Goal: Information Seeking & Learning: Learn about a topic

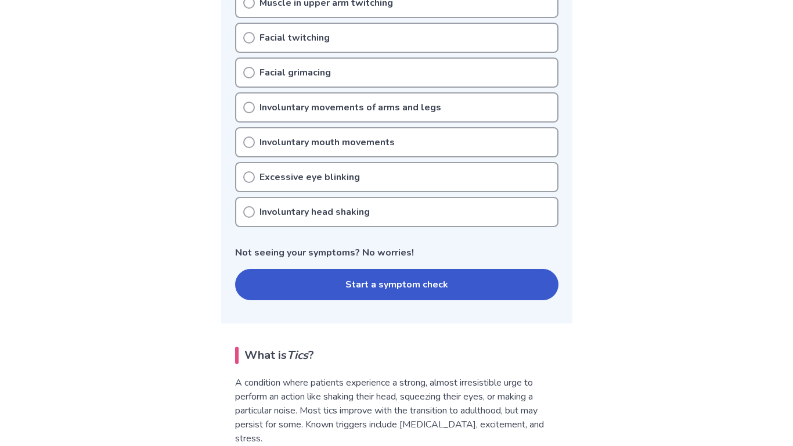
scroll to position [455, 0]
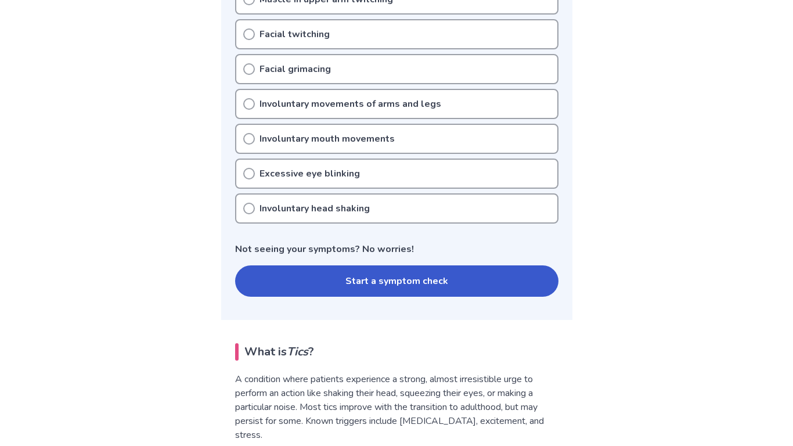
click at [353, 295] on button "Start a symptom check" at bounding box center [396, 280] width 323 height 31
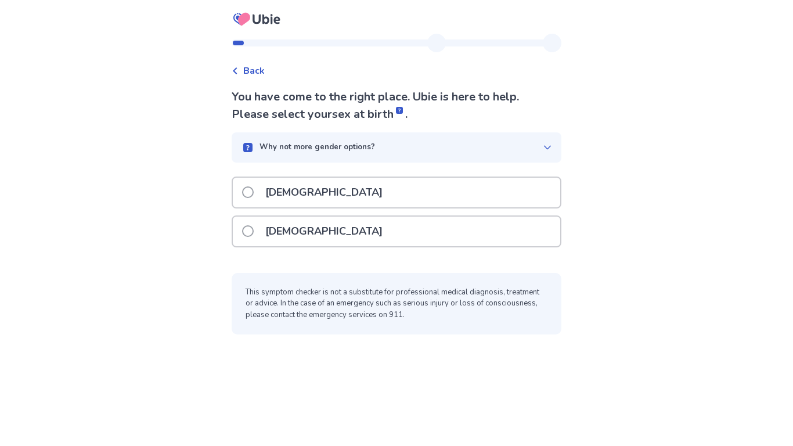
click at [268, 236] on p "[DEMOGRAPHIC_DATA]" at bounding box center [323, 232] width 131 height 30
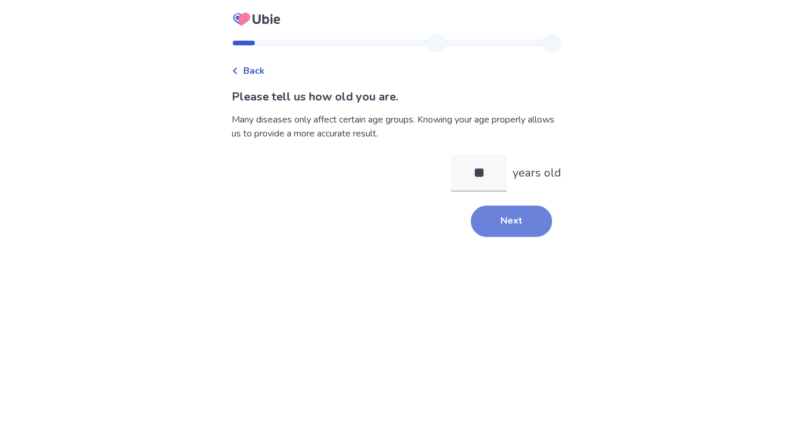
click at [541, 224] on button "Next" at bounding box center [511, 221] width 81 height 31
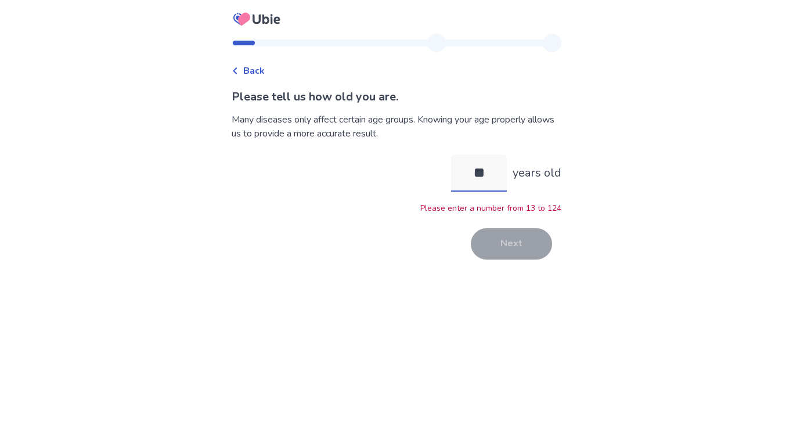
click at [484, 172] on input "**" at bounding box center [479, 172] width 56 height 37
type input "**"
click at [498, 239] on button "Next" at bounding box center [511, 243] width 81 height 31
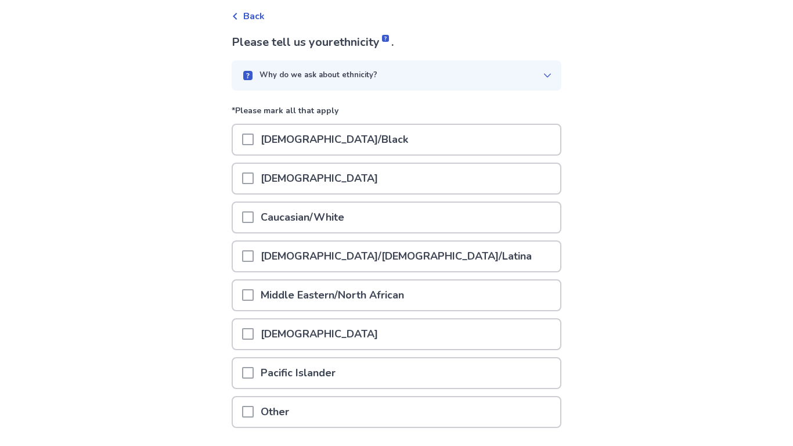
click at [409, 218] on div "Caucasian/White" at bounding box center [397, 218] width 328 height 30
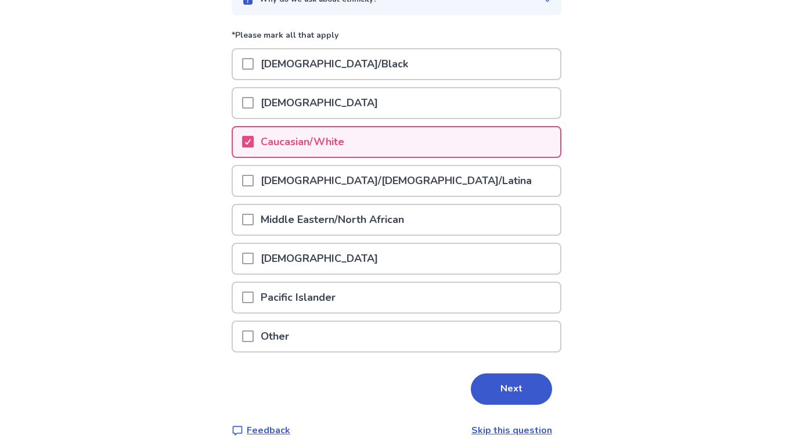
scroll to position [137, 0]
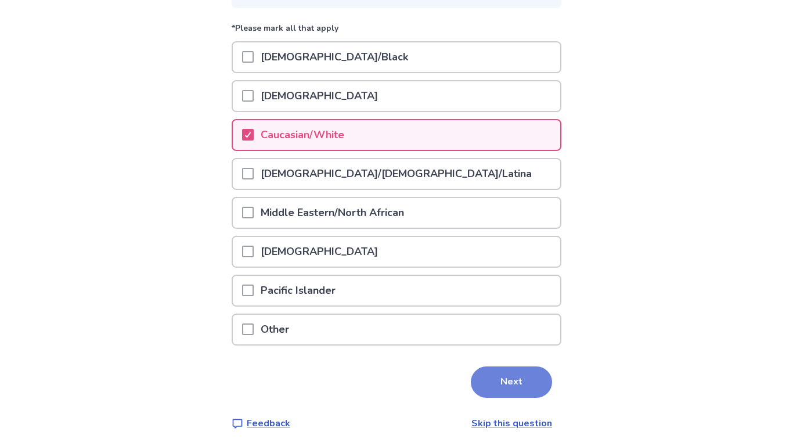
click at [492, 380] on button "Next" at bounding box center [511, 381] width 81 height 31
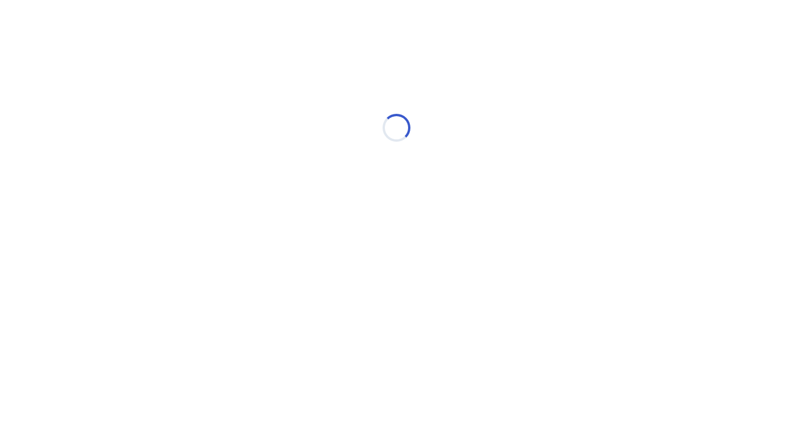
scroll to position [0, 0]
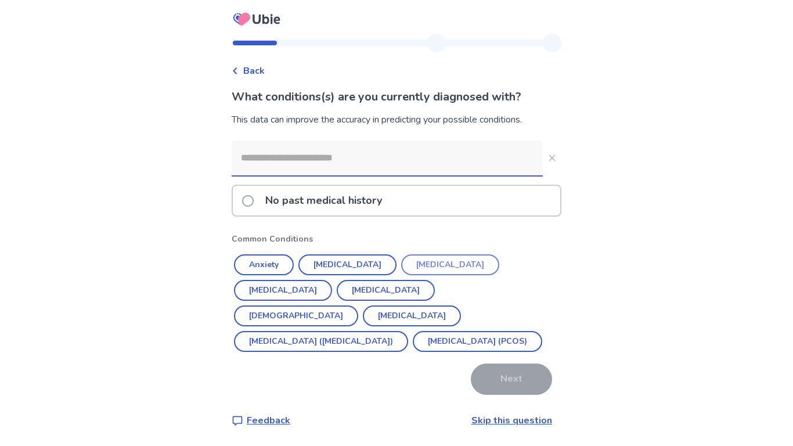
click at [441, 263] on button "[MEDICAL_DATA]" at bounding box center [450, 264] width 98 height 21
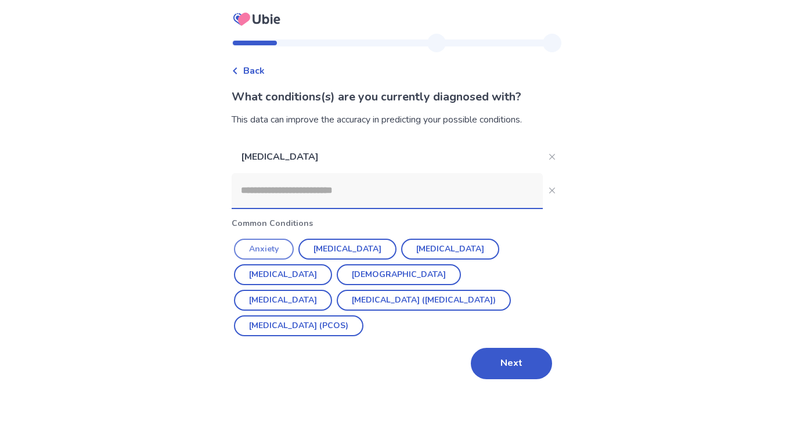
click at [268, 245] on button "Anxiety" at bounding box center [264, 249] width 60 height 21
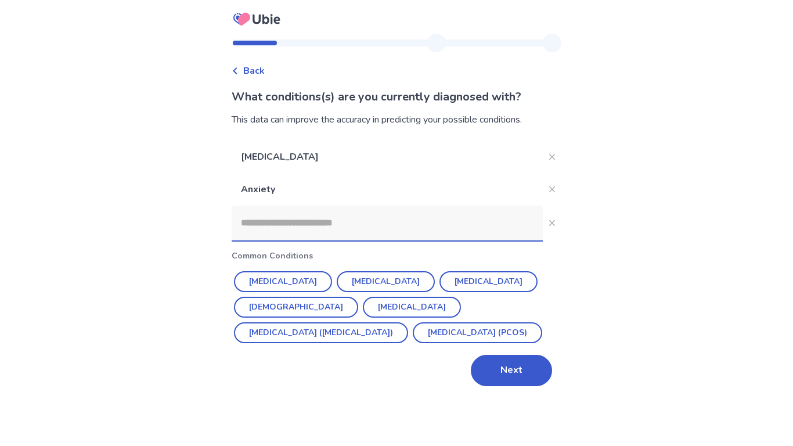
click at [292, 229] on input at bounding box center [387, 223] width 311 height 35
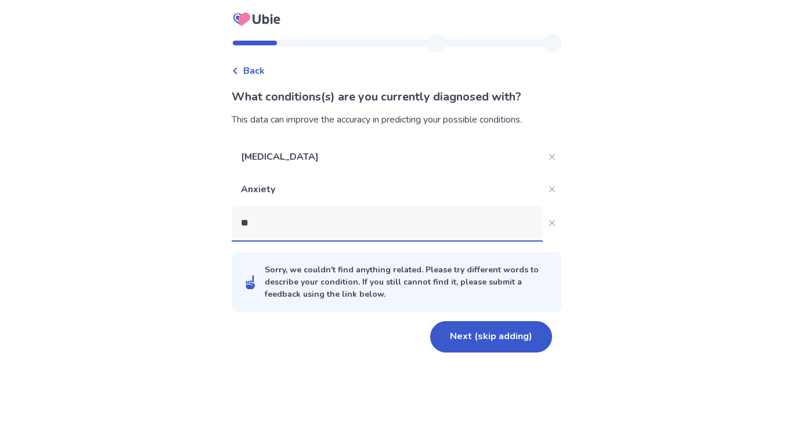
type input "*"
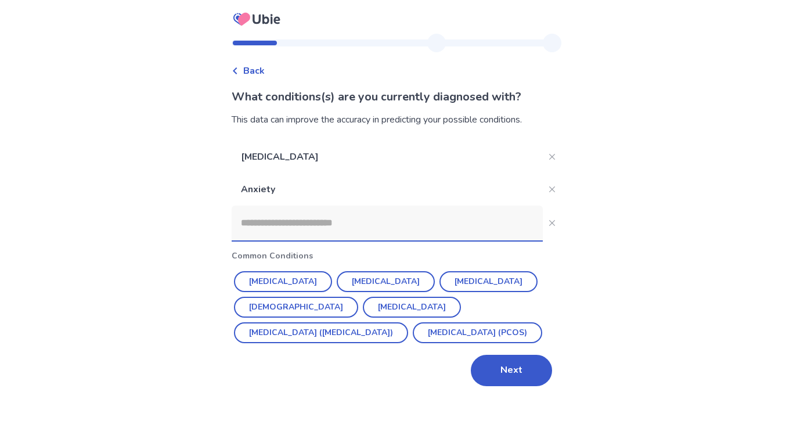
type input "*"
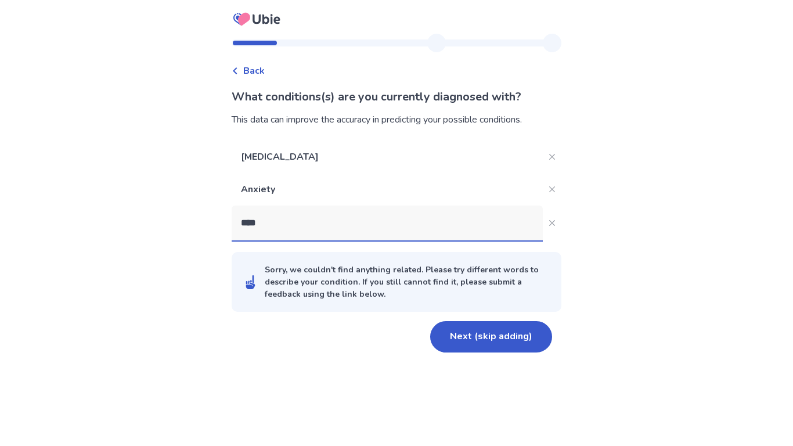
click at [299, 296] on div "Sorry, we couldn't find anything related. Please try different words to describ…" at bounding box center [406, 282] width 283 height 37
click at [475, 232] on input "****" at bounding box center [387, 223] width 311 height 35
type input "*"
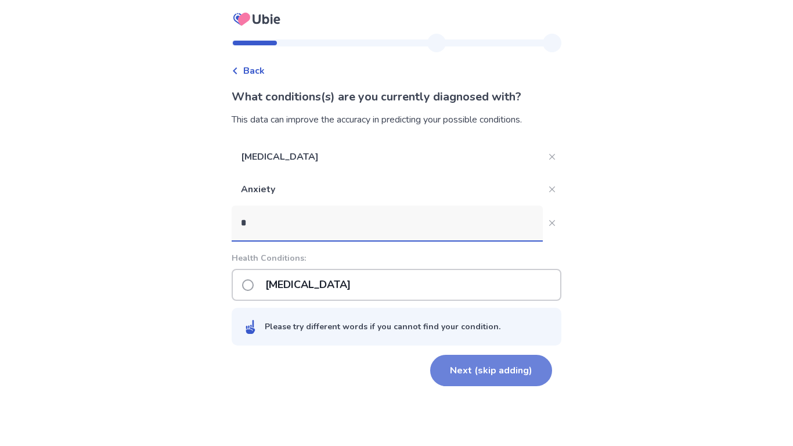
click at [485, 377] on button "Next (skip adding)" at bounding box center [491, 370] width 122 height 31
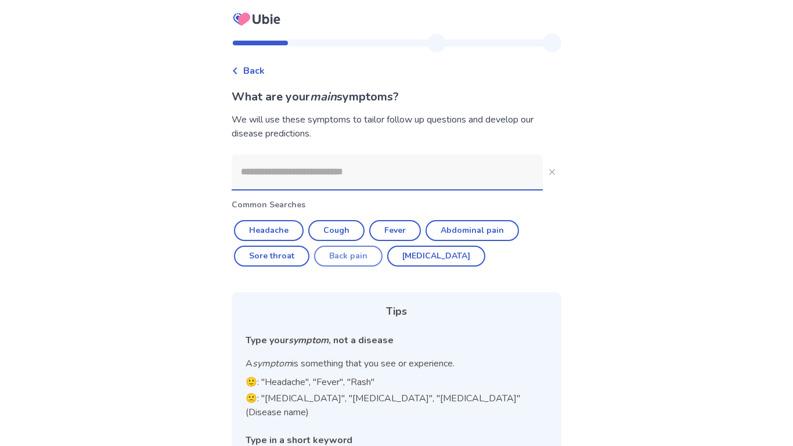
click at [364, 254] on button "Back pain" at bounding box center [348, 256] width 69 height 21
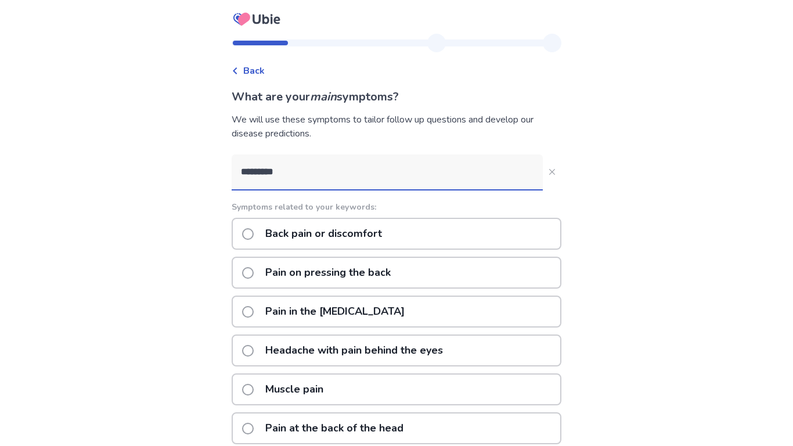
click at [346, 163] on input "*********" at bounding box center [387, 171] width 311 height 35
type input "*********"
click at [224, 244] on div "Back What are your main symptoms? We will use these symptoms to tailor follow u…" at bounding box center [396, 329] width 793 height 659
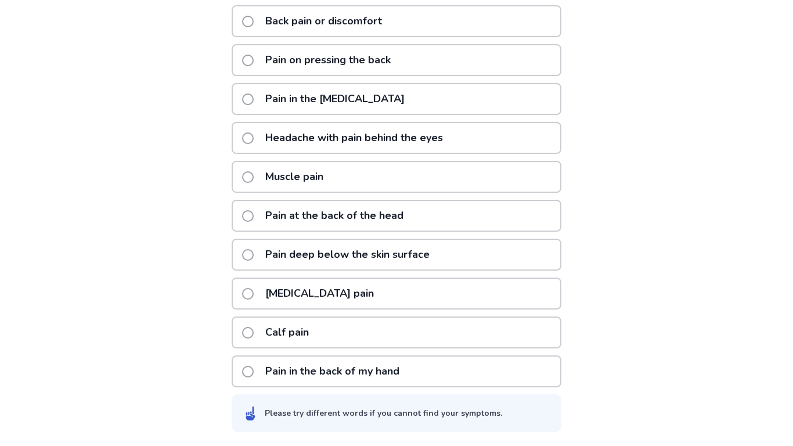
click at [251, 329] on span at bounding box center [248, 333] width 12 height 12
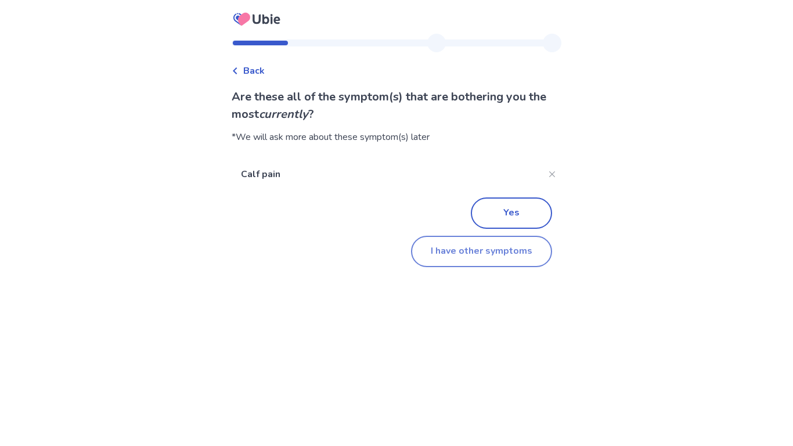
click at [450, 249] on button "I have other symptoms" at bounding box center [481, 251] width 141 height 31
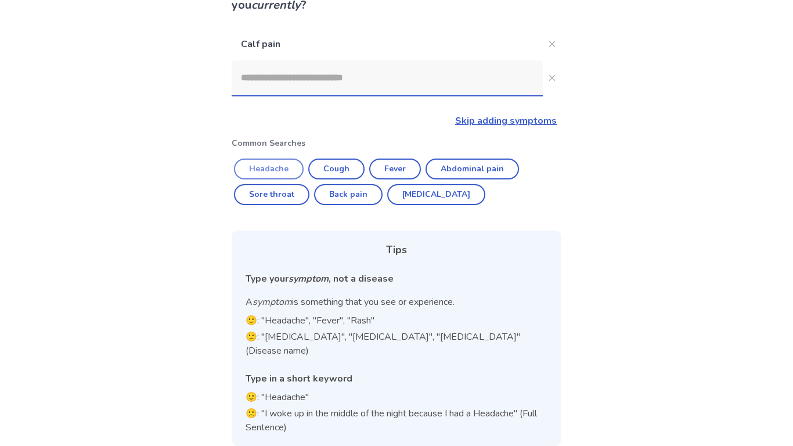
click at [294, 168] on button "Headache" at bounding box center [269, 169] width 70 height 21
type input "********"
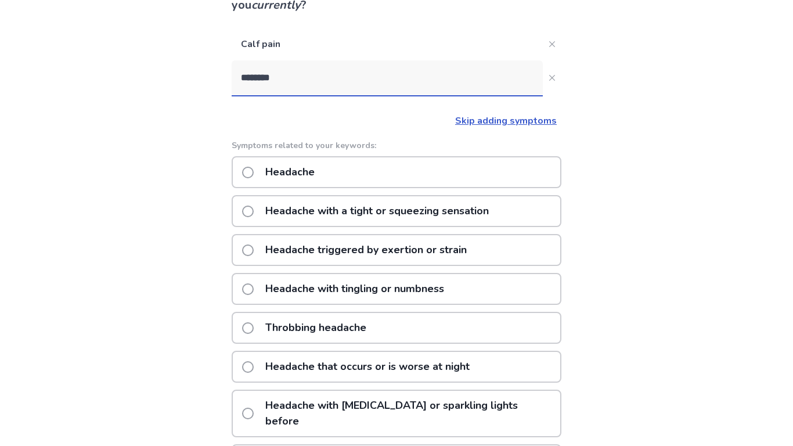
click at [436, 210] on p "Headache with a tight or squeezing sensation" at bounding box center [377, 211] width 238 height 30
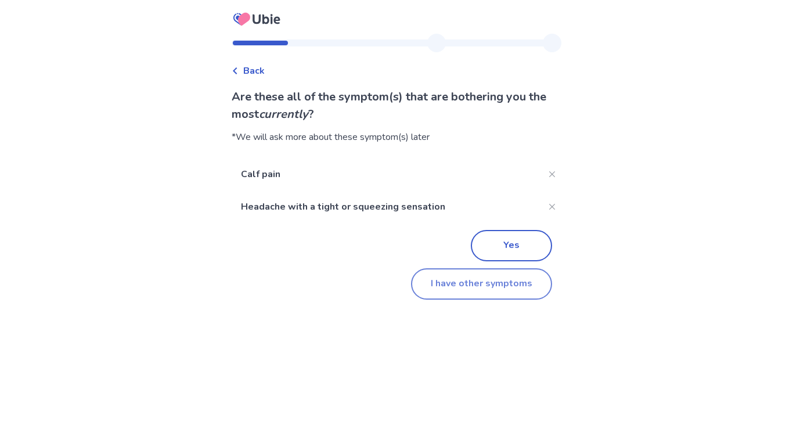
click at [490, 285] on button "I have other symptoms" at bounding box center [481, 283] width 141 height 31
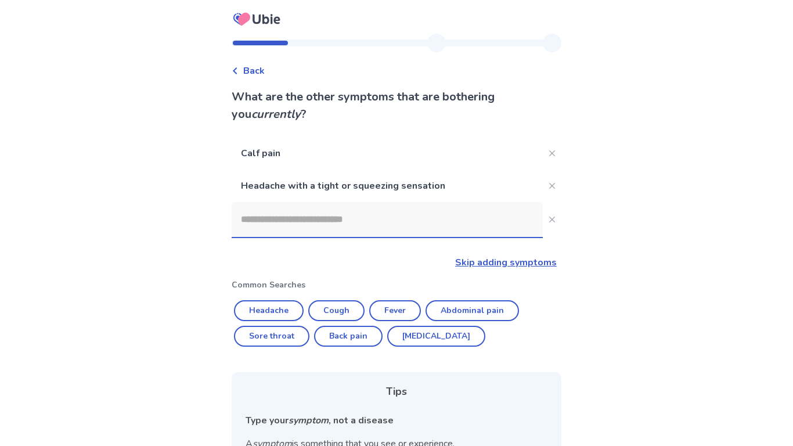
scroll to position [109, 0]
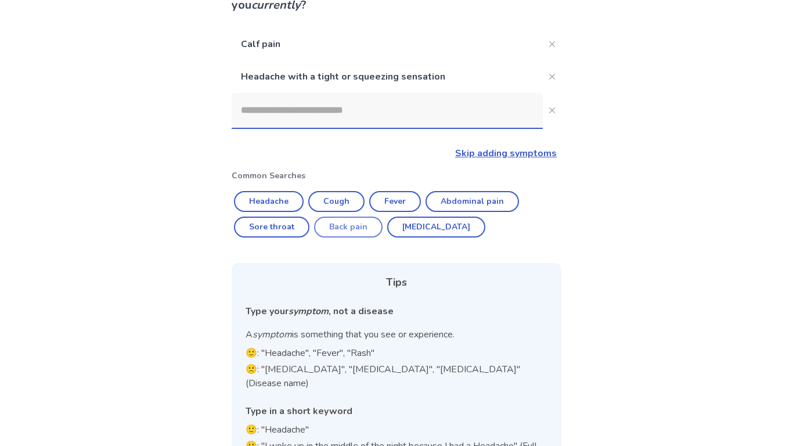
click at [361, 228] on button "Back pain" at bounding box center [348, 227] width 69 height 21
type input "*********"
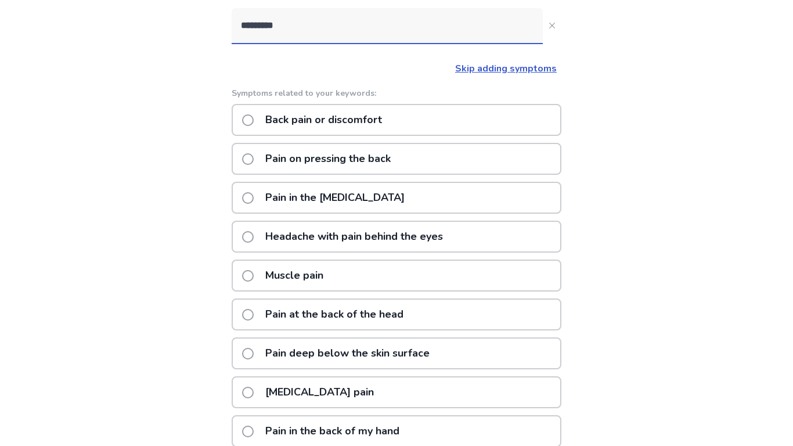
scroll to position [193, 0]
click at [380, 355] on p "Pain deep below the skin surface" at bounding box center [347, 354] width 178 height 30
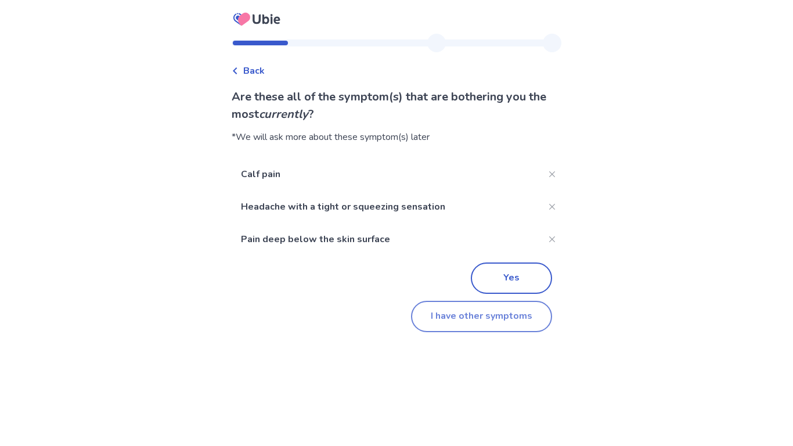
click at [491, 325] on button "I have other symptoms" at bounding box center [481, 316] width 141 height 31
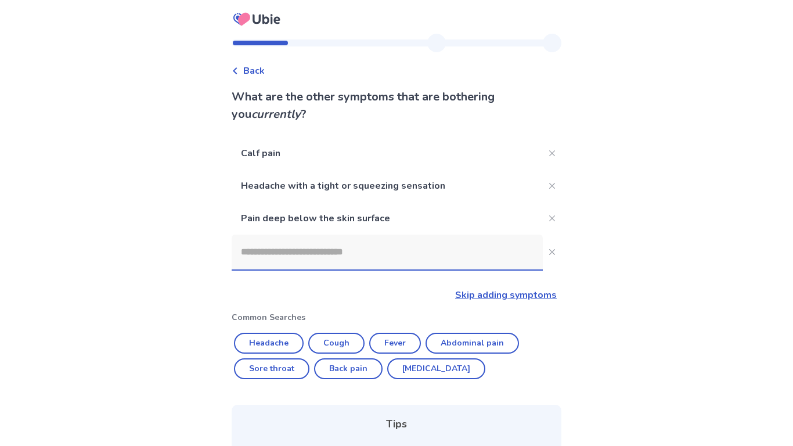
scroll to position [174, 0]
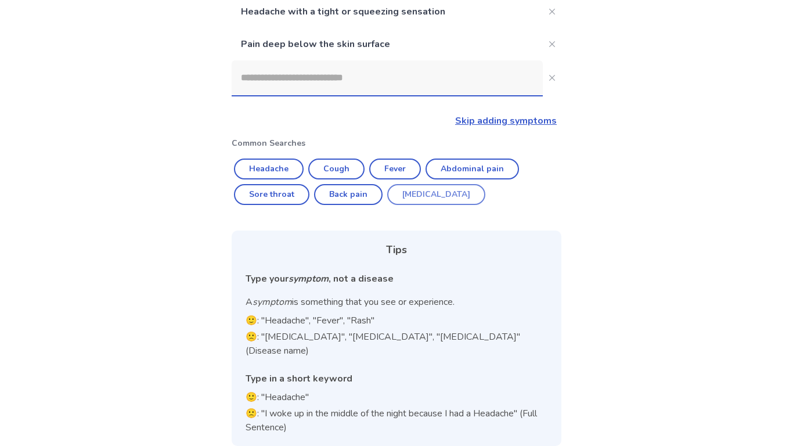
click at [425, 186] on button "[MEDICAL_DATA]" at bounding box center [436, 194] width 98 height 21
type input "********"
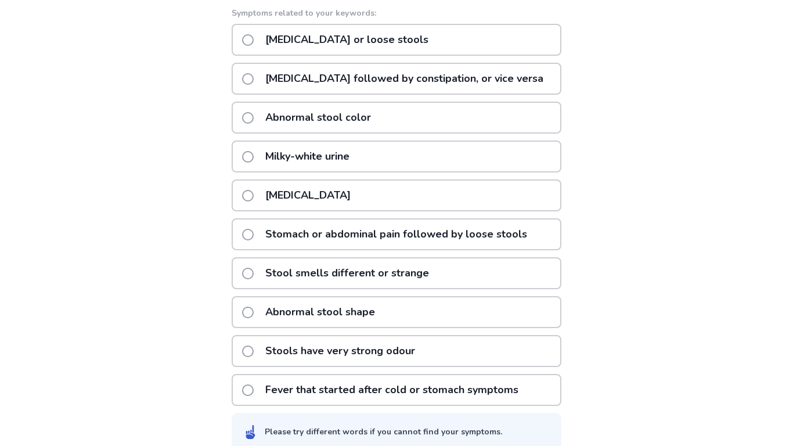
scroll to position [321, 0]
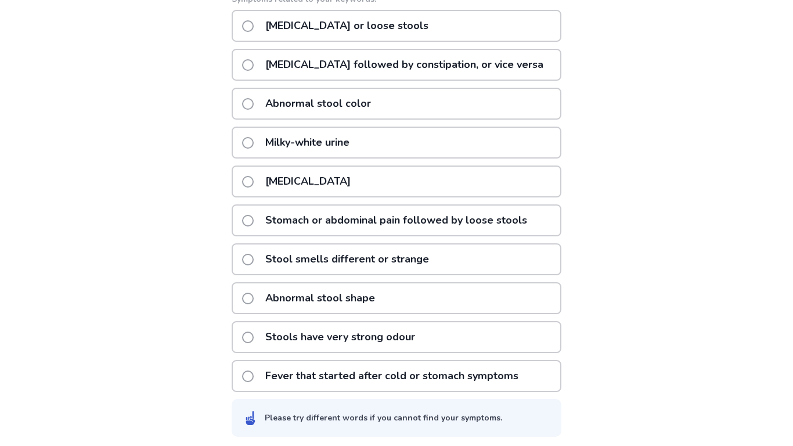
click at [379, 299] on p "Abnormal stool shape" at bounding box center [320, 298] width 124 height 30
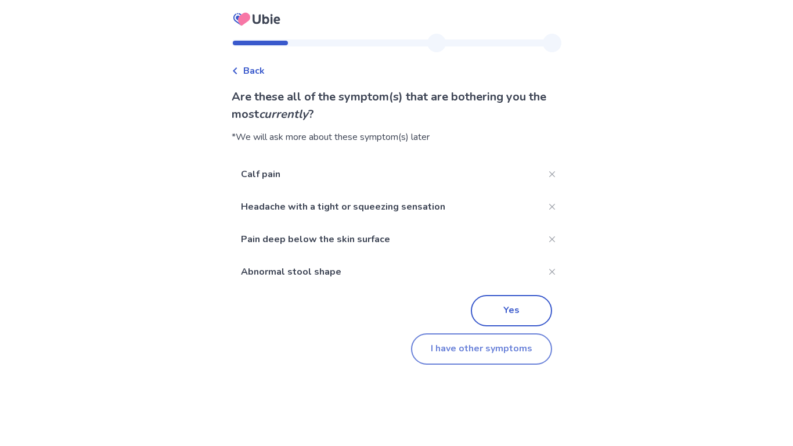
click at [463, 356] on button "I have other symptoms" at bounding box center [481, 348] width 141 height 31
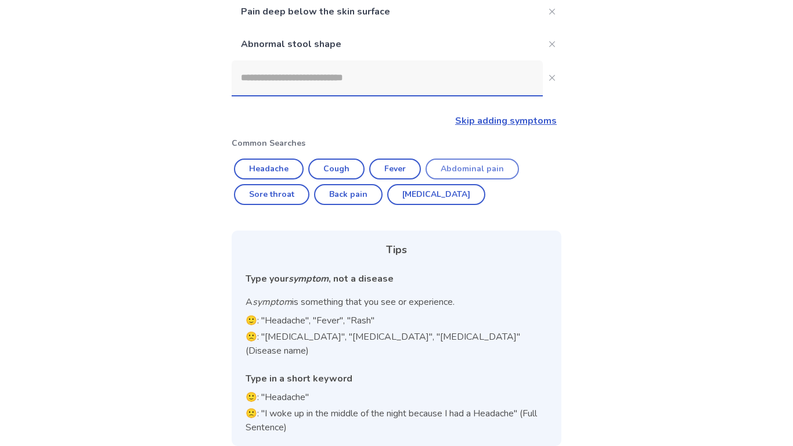
click at [438, 175] on button "Abdominal pain" at bounding box center [473, 169] width 94 height 21
type input "**********"
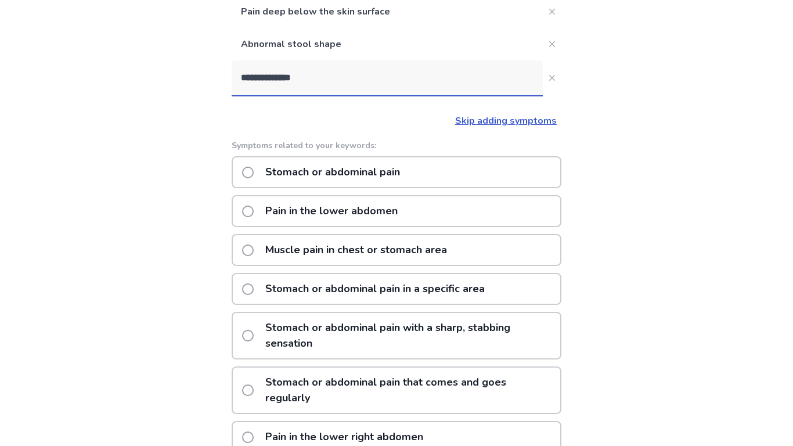
click at [438, 175] on div "Stomach or abdominal pain" at bounding box center [397, 172] width 330 height 32
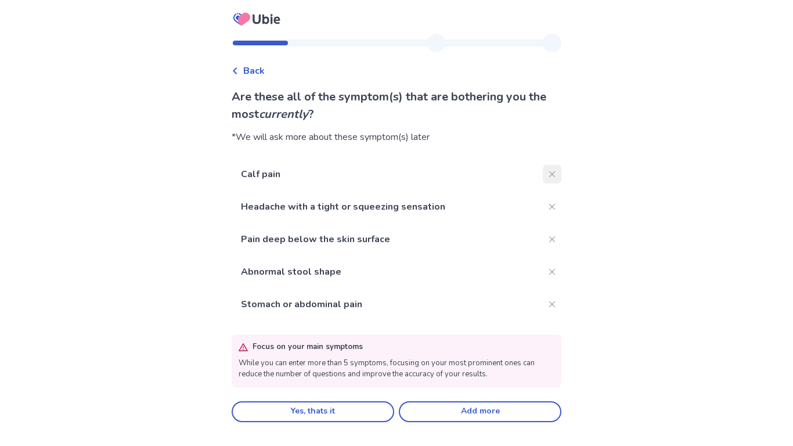
click at [545, 170] on button "Close" at bounding box center [552, 174] width 19 height 19
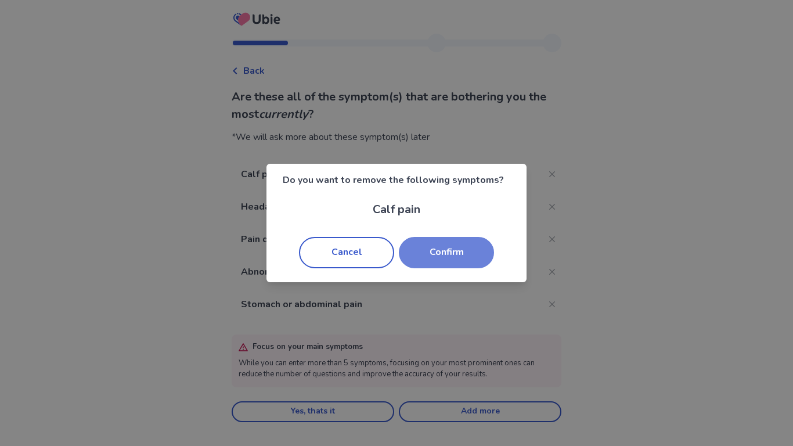
click at [445, 246] on button "Confirm" at bounding box center [446, 252] width 95 height 31
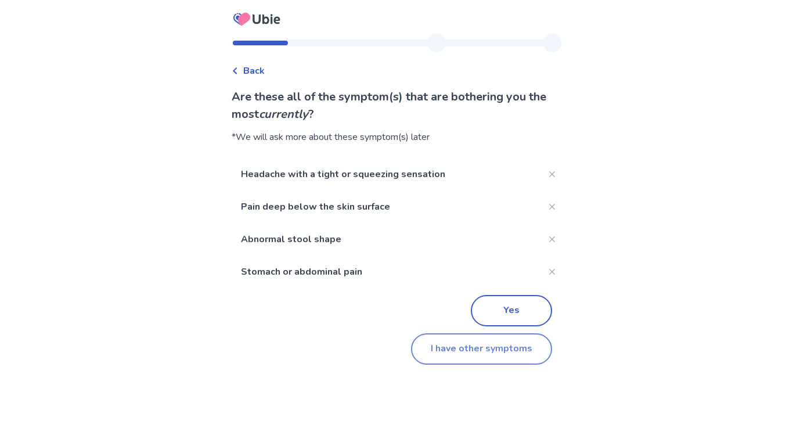
click at [491, 358] on button "I have other symptoms" at bounding box center [481, 348] width 141 height 31
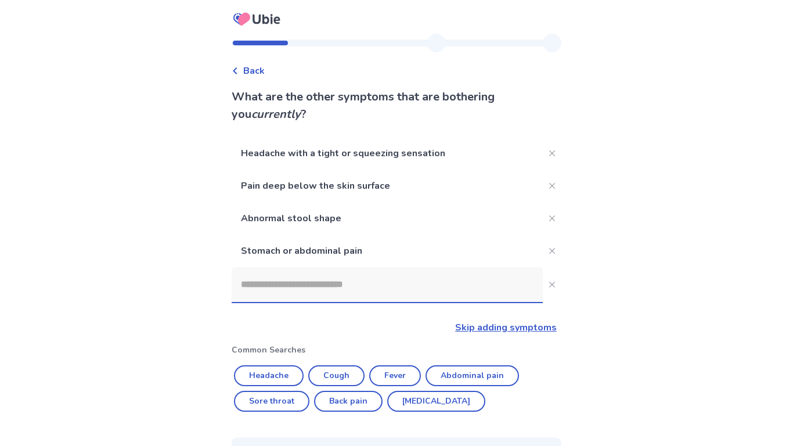
scroll to position [207, 0]
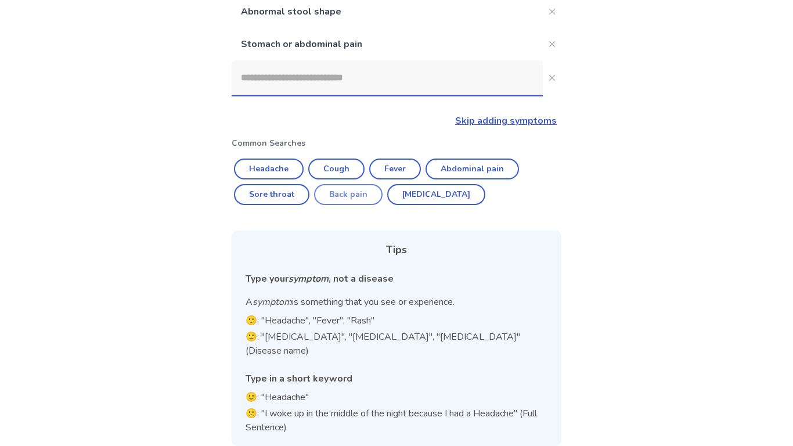
click at [322, 199] on button "Back pain" at bounding box center [348, 194] width 69 height 21
type input "*********"
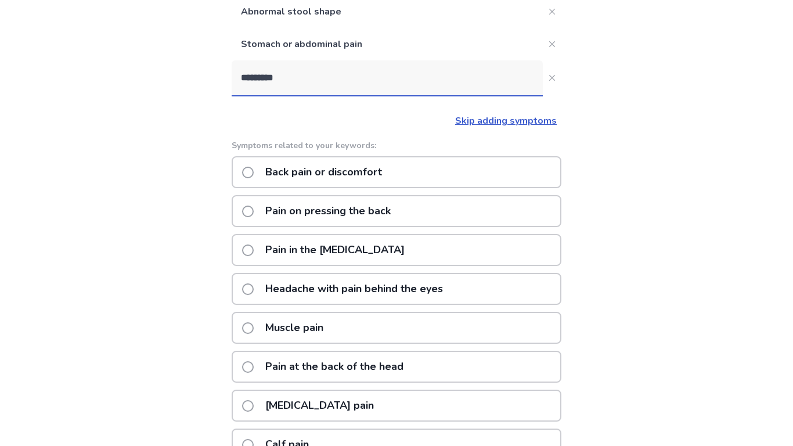
click at [343, 172] on p "Back pain or discomfort" at bounding box center [323, 172] width 131 height 30
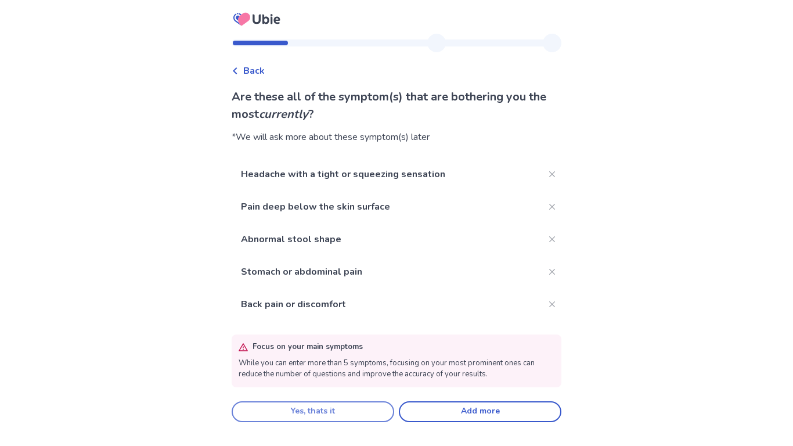
click at [348, 408] on button "Yes, thats it" at bounding box center [313, 411] width 163 height 21
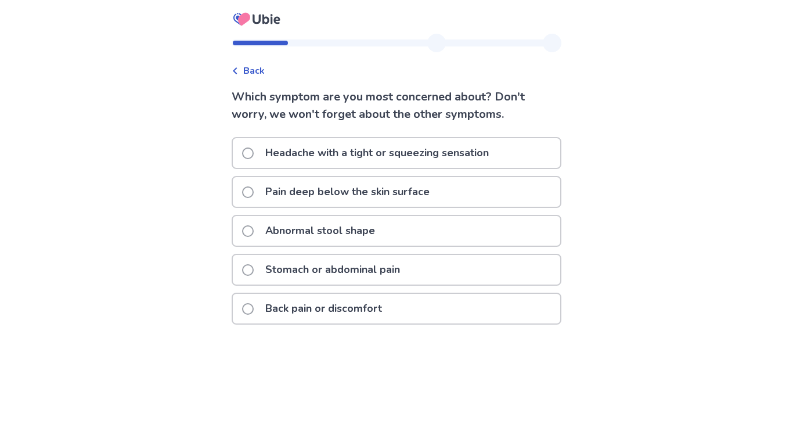
click at [389, 272] on p "Stomach or abdominal pain" at bounding box center [332, 270] width 149 height 30
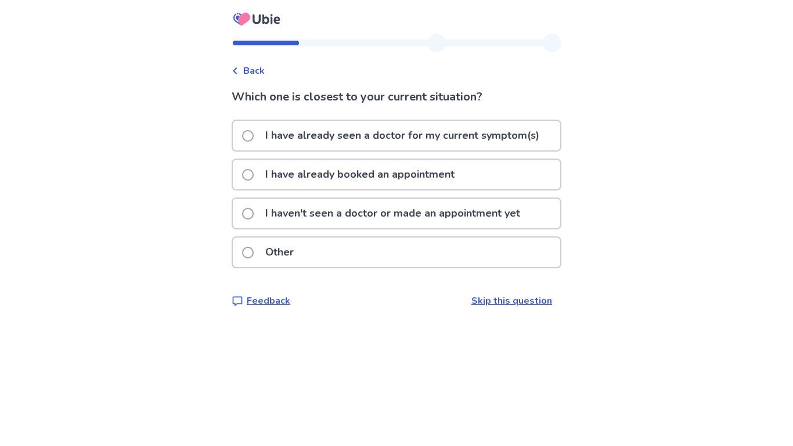
click at [389, 226] on p "I haven't seen a doctor or made an appointment yet" at bounding box center [392, 214] width 269 height 30
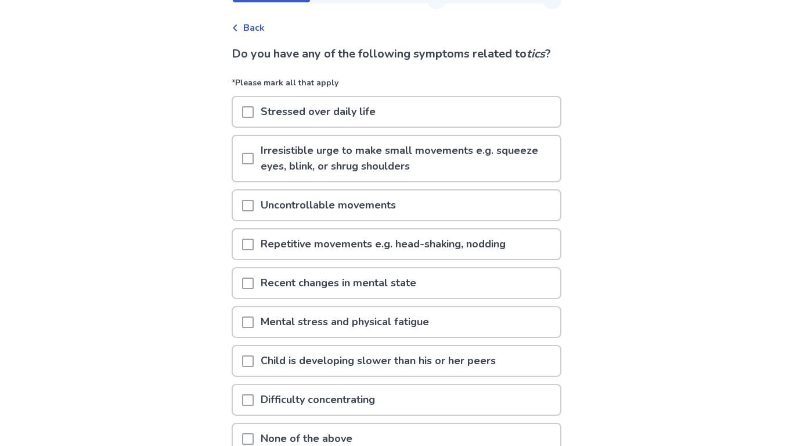
scroll to position [46, 0]
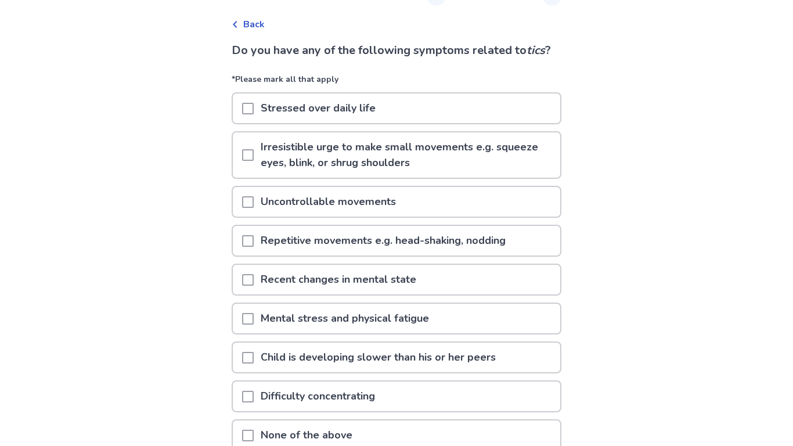
click at [251, 114] on span at bounding box center [248, 109] width 12 height 12
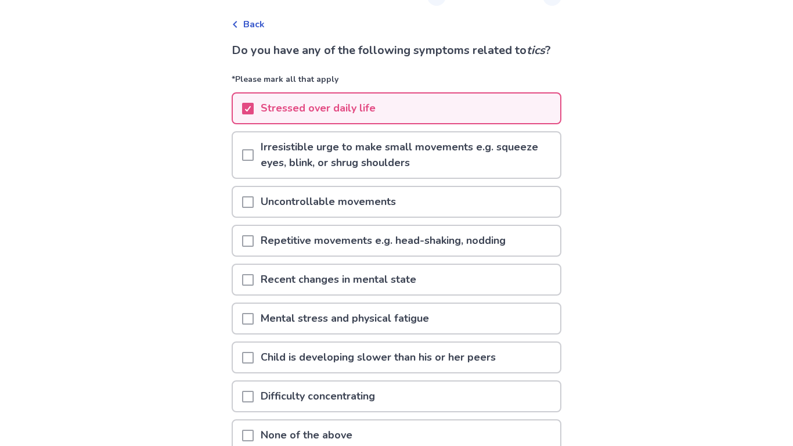
click at [250, 165] on div at bounding box center [248, 154] width 12 height 45
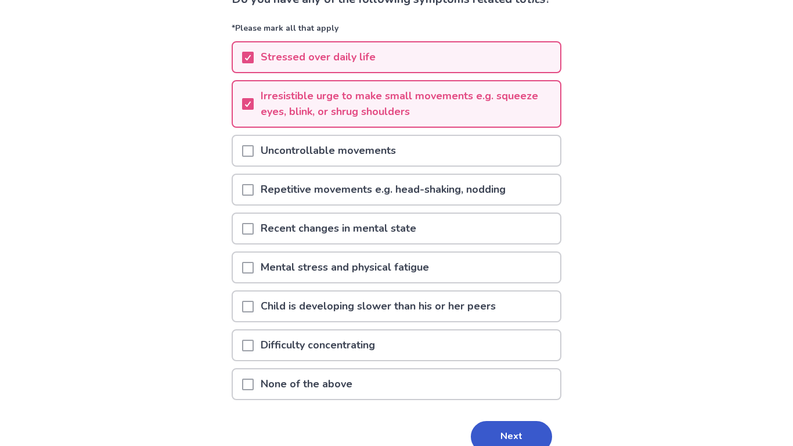
scroll to position [98, 0]
click at [253, 195] on span at bounding box center [248, 190] width 12 height 12
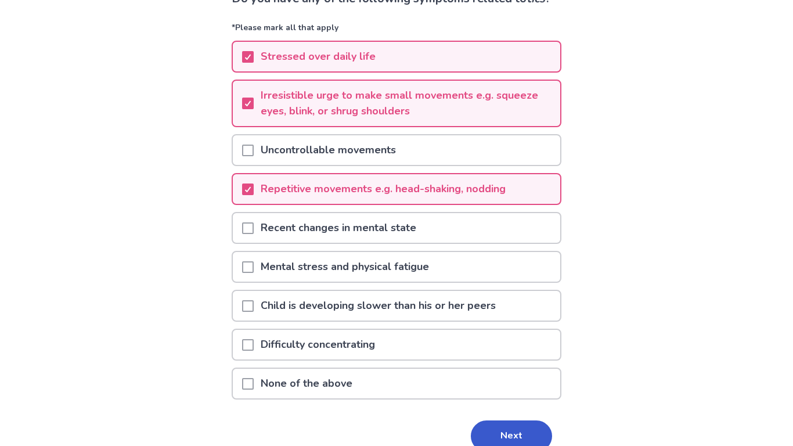
click at [254, 234] on span at bounding box center [248, 228] width 12 height 12
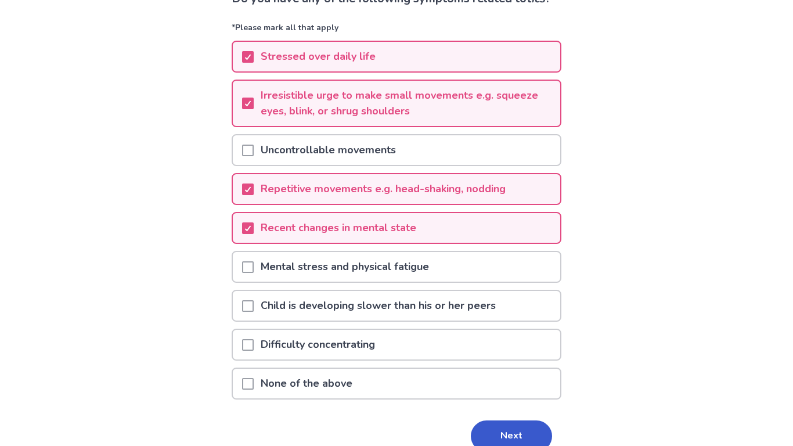
click at [254, 273] on span at bounding box center [248, 267] width 12 height 12
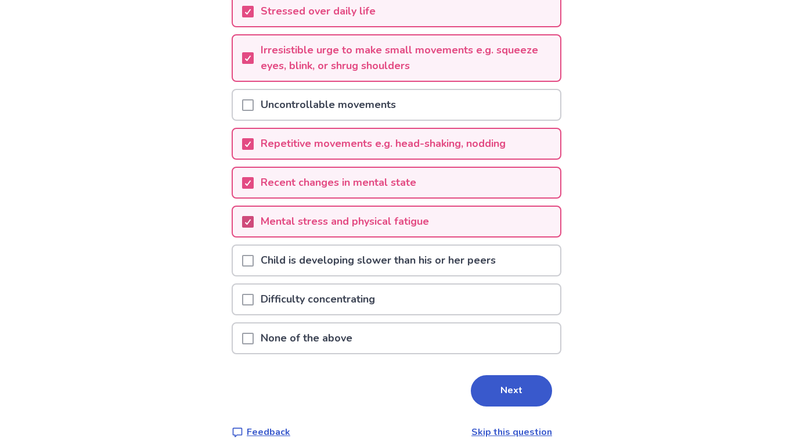
scroll to position [144, 0]
click at [254, 266] on span at bounding box center [248, 260] width 12 height 12
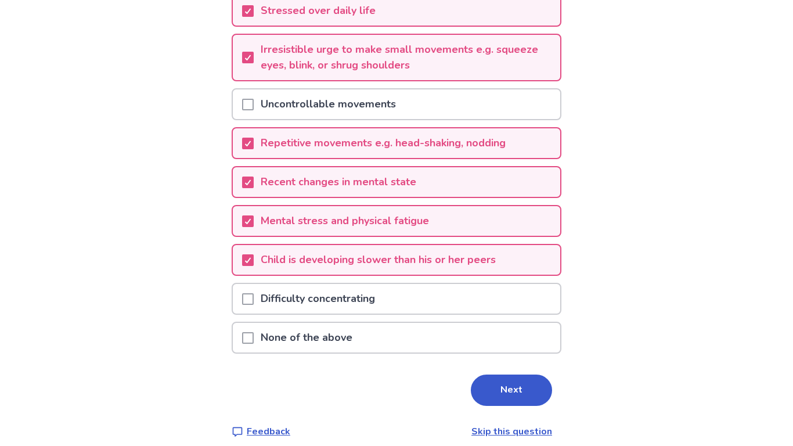
click at [254, 305] on span at bounding box center [248, 299] width 12 height 12
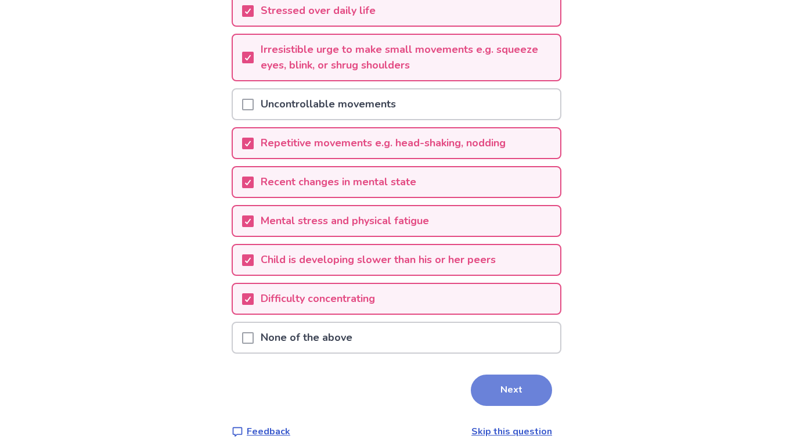
click at [496, 402] on button "Next" at bounding box center [511, 390] width 81 height 31
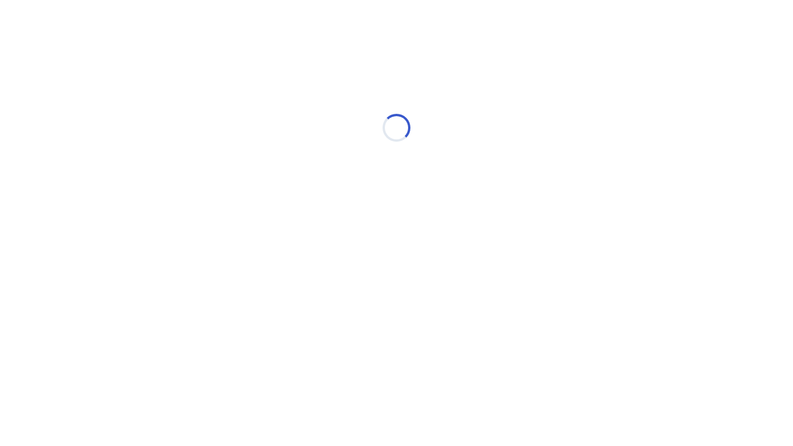
scroll to position [0, 0]
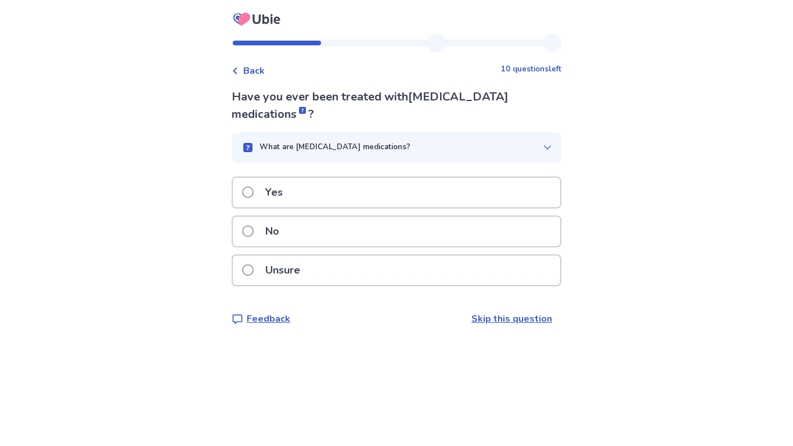
click at [384, 151] on p "What are [MEDICAL_DATA] medications?" at bounding box center [335, 148] width 151 height 12
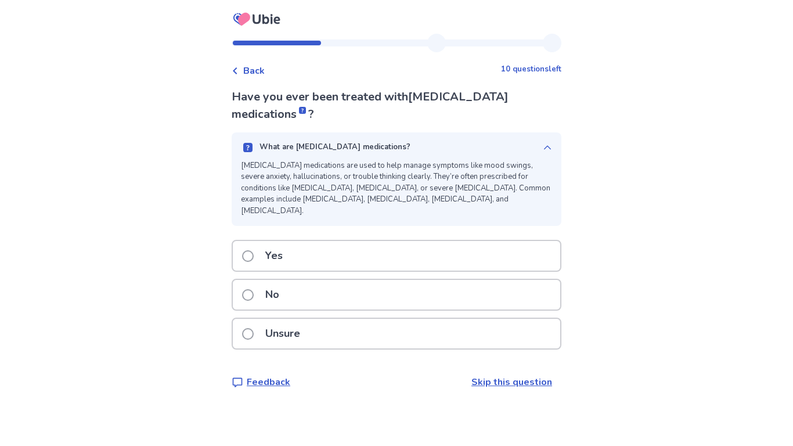
click at [409, 139] on div "What are [MEDICAL_DATA] medications? [MEDICAL_DATA] medications are used to hel…" at bounding box center [397, 179] width 330 height 94
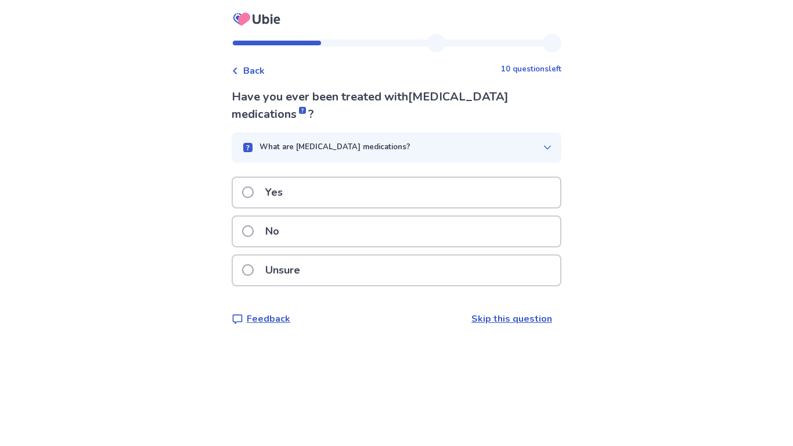
click at [376, 261] on div "Unsure" at bounding box center [397, 271] width 328 height 30
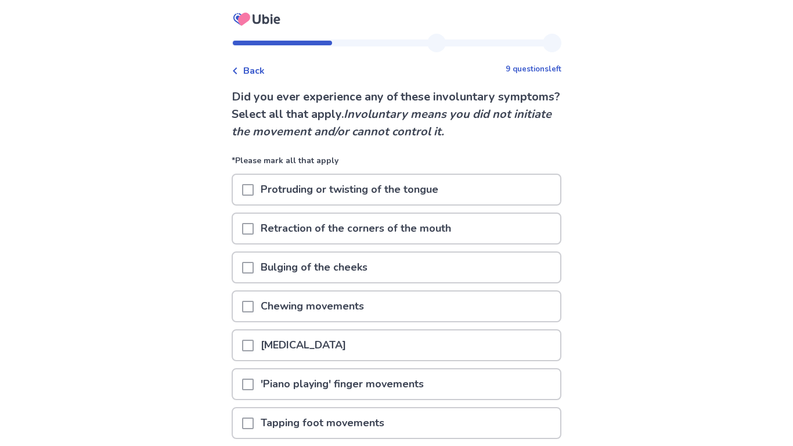
click at [256, 70] on span "Back" at bounding box center [253, 71] width 21 height 14
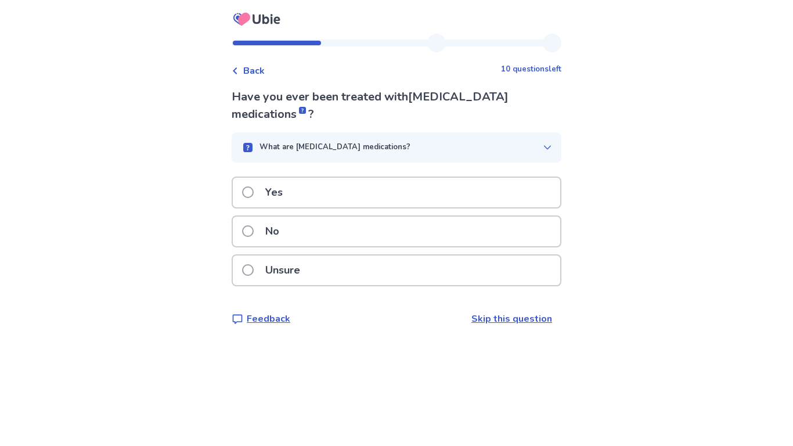
click at [254, 271] on span at bounding box center [248, 270] width 12 height 12
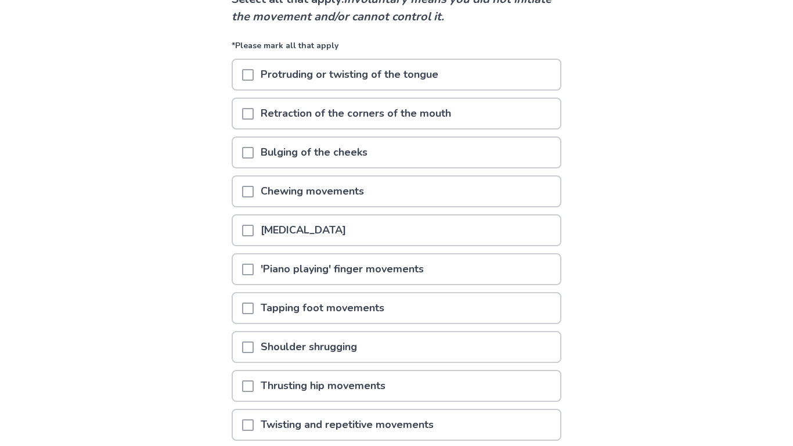
scroll to position [119, 0]
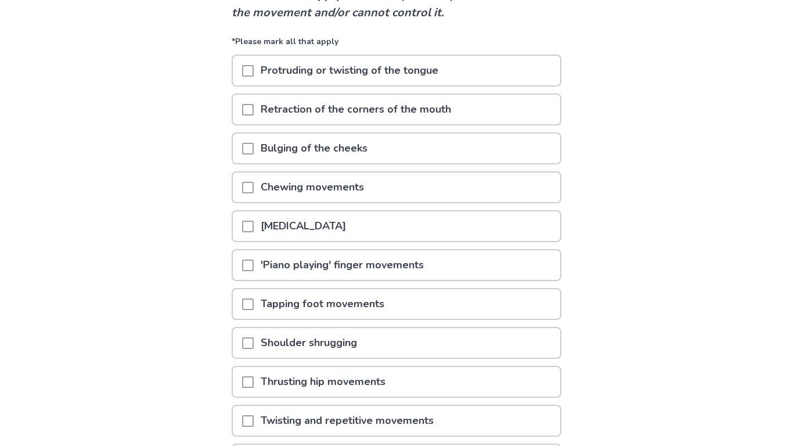
click at [253, 196] on div at bounding box center [248, 187] width 12 height 30
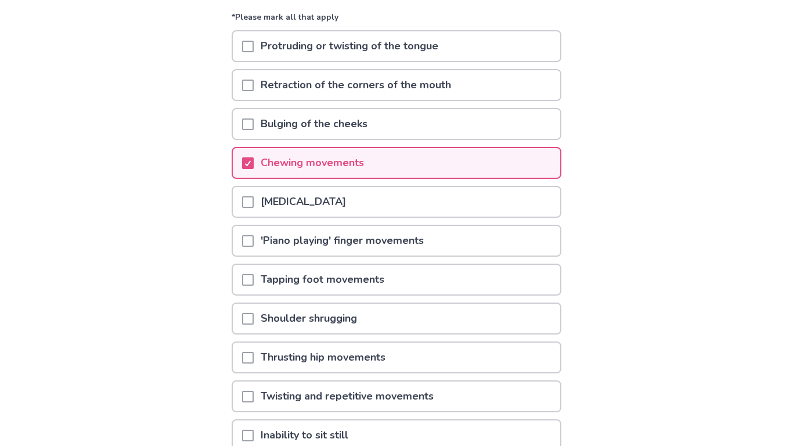
scroll to position [146, 0]
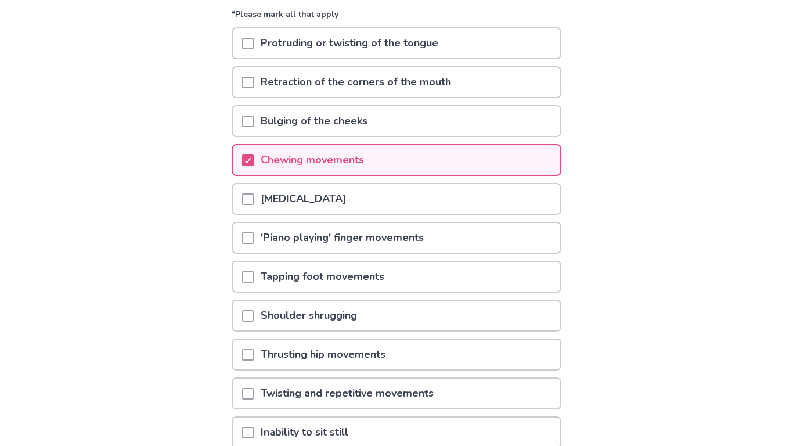
click at [251, 205] on span at bounding box center [248, 199] width 12 height 12
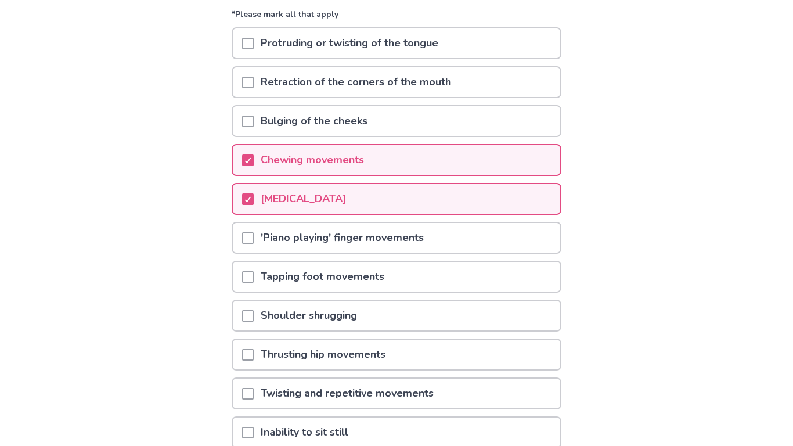
click at [251, 283] on span at bounding box center [248, 277] width 12 height 12
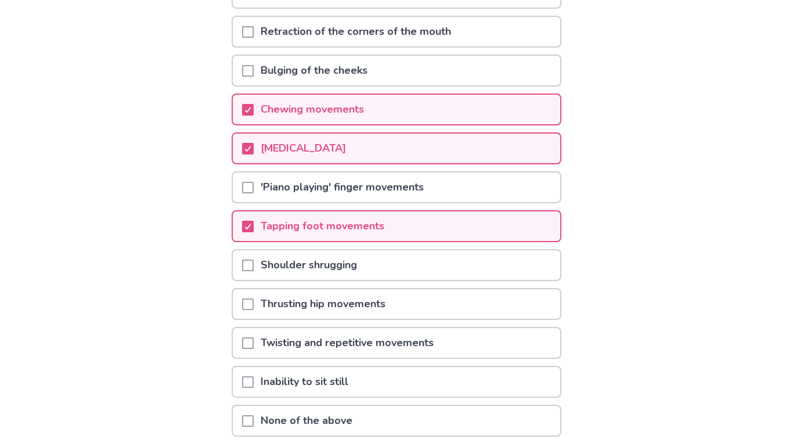
scroll to position [197, 0]
click at [254, 387] on span at bounding box center [248, 382] width 12 height 12
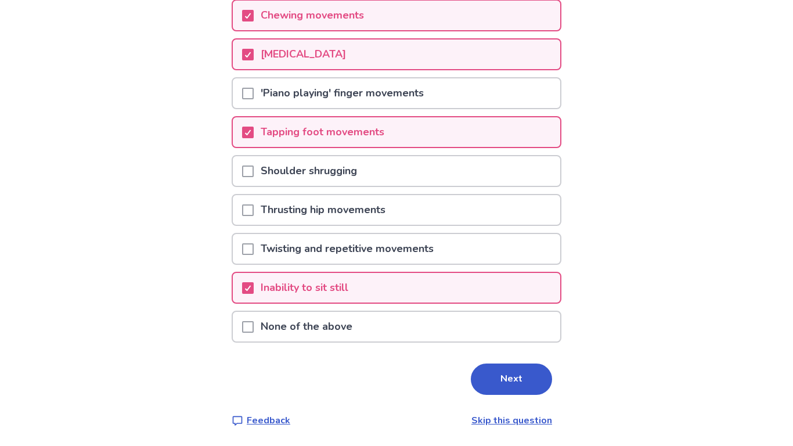
scroll to position [308, 0]
click at [337, 249] on p "Twisting and repetitive movements" at bounding box center [347, 249] width 187 height 30
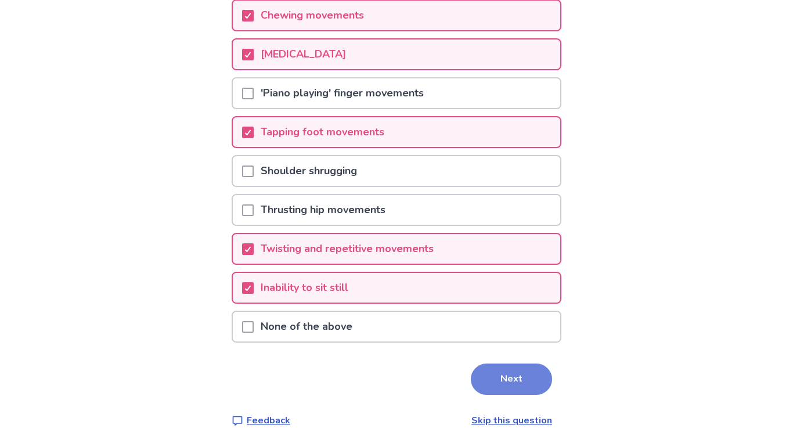
click at [511, 382] on button "Next" at bounding box center [511, 379] width 81 height 31
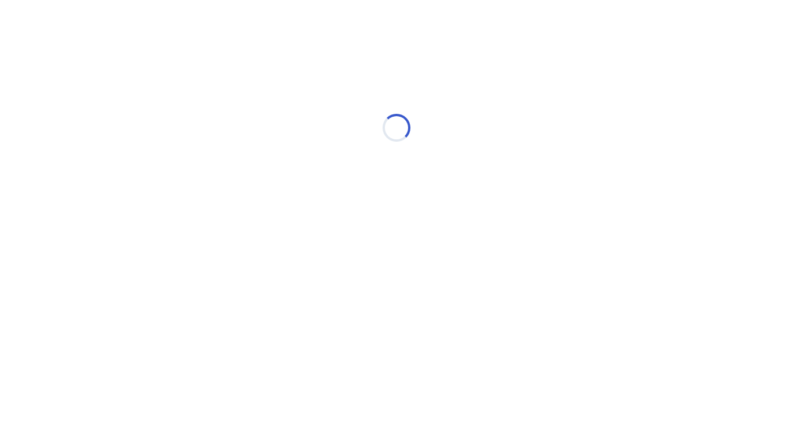
scroll to position [0, 0]
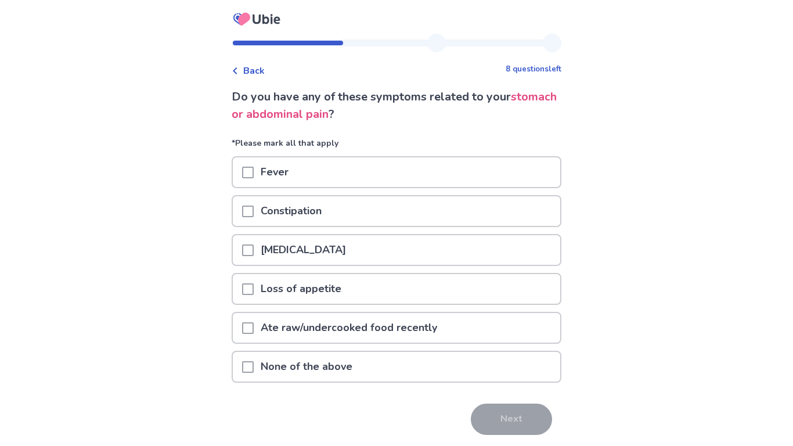
click at [408, 208] on div "Constipation" at bounding box center [397, 211] width 328 height 30
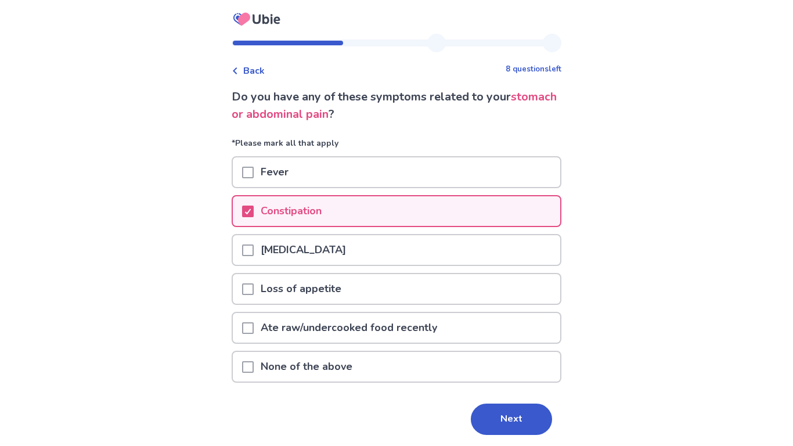
click at [384, 253] on div "[MEDICAL_DATA]" at bounding box center [397, 250] width 328 height 30
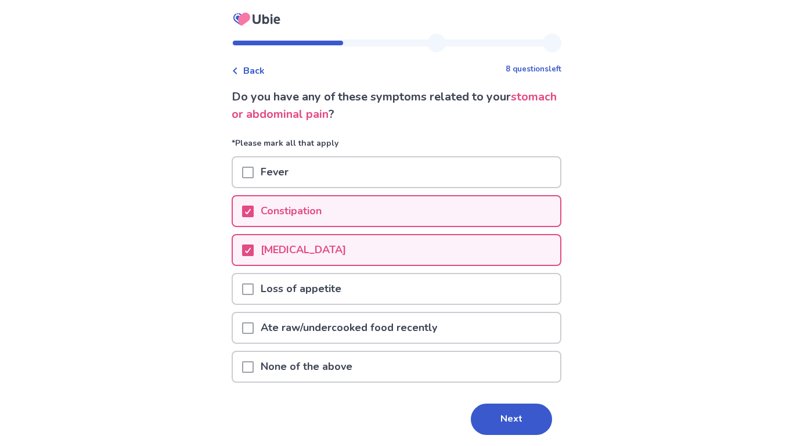
click at [374, 287] on div "Loss of appetite" at bounding box center [397, 289] width 328 height 30
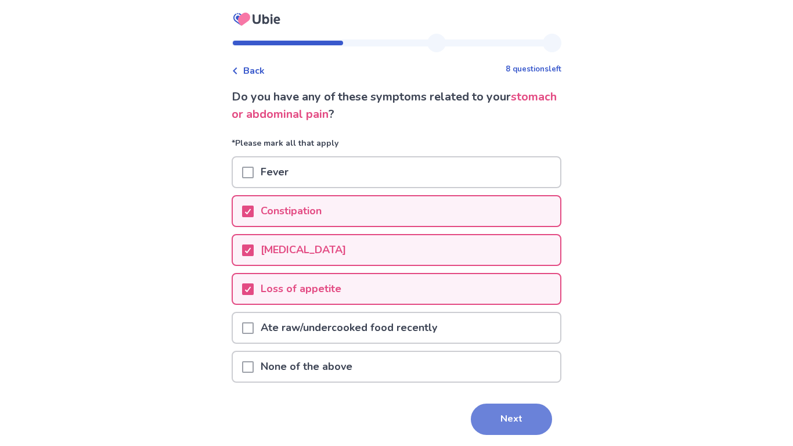
click at [527, 422] on button "Next" at bounding box center [511, 419] width 81 height 31
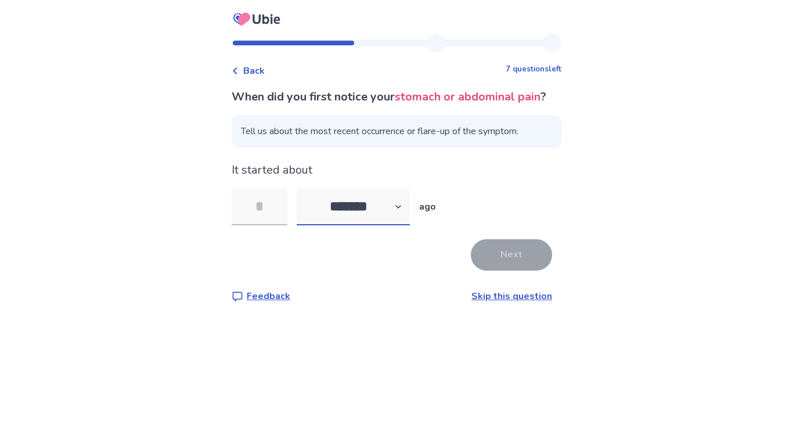
click at [379, 221] on select "******* ****** ******* ******** *******" at bounding box center [353, 206] width 113 height 37
select select "*"
click at [304, 206] on select "******* ****** ******* ******** *******" at bounding box center [353, 206] width 113 height 37
click at [281, 221] on input "tel" at bounding box center [260, 206] width 56 height 37
type input "*"
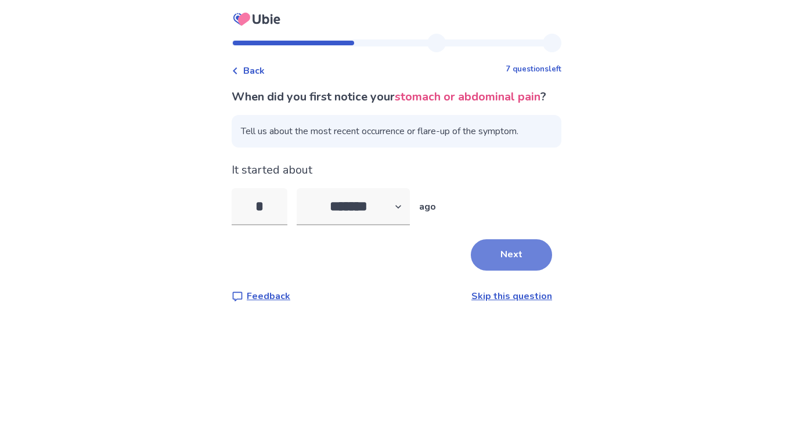
click at [511, 271] on button "Next" at bounding box center [511, 254] width 81 height 31
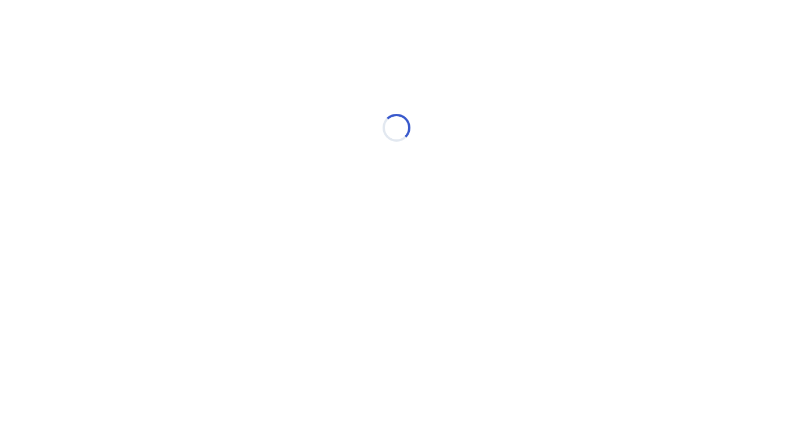
select select "*"
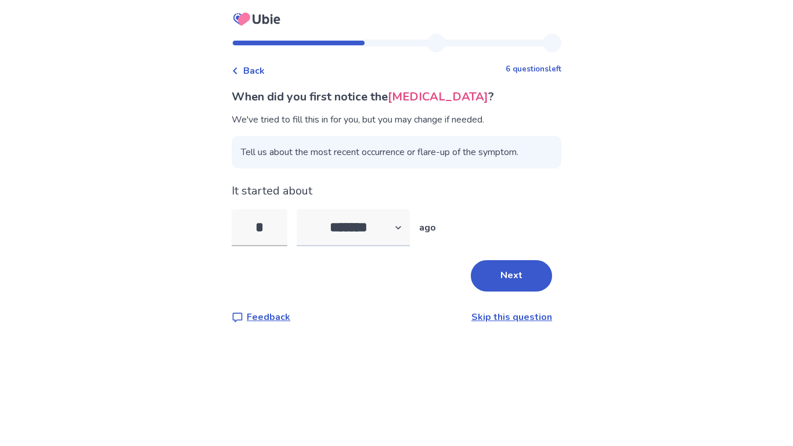
type input "*"
click at [332, 225] on select "******* ****** ******* ******** *******" at bounding box center [353, 227] width 113 height 37
click at [343, 380] on div "Back 6 questions left When did you first notice the [MEDICAL_DATA] ? We've trie…" at bounding box center [396, 223] width 793 height 446
click at [392, 237] on select "******* ****** ******* ******** *******" at bounding box center [353, 227] width 113 height 37
select select "*"
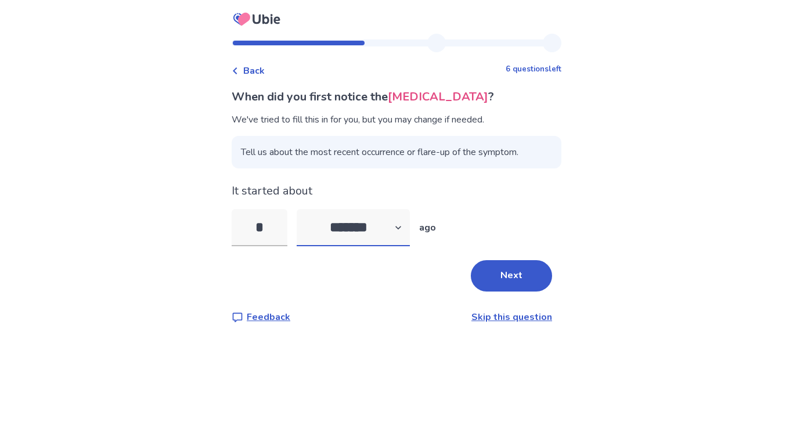
click at [304, 209] on select "******* ****** ******* ******** *******" at bounding box center [353, 227] width 113 height 37
click at [510, 275] on button "Next" at bounding box center [511, 275] width 81 height 31
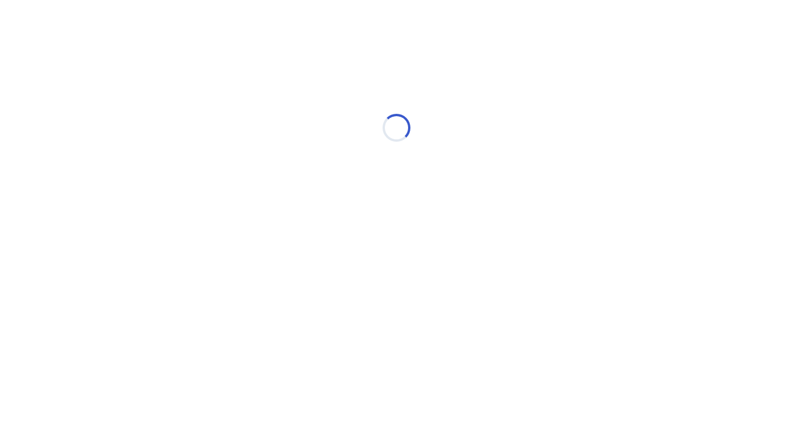
select select "*"
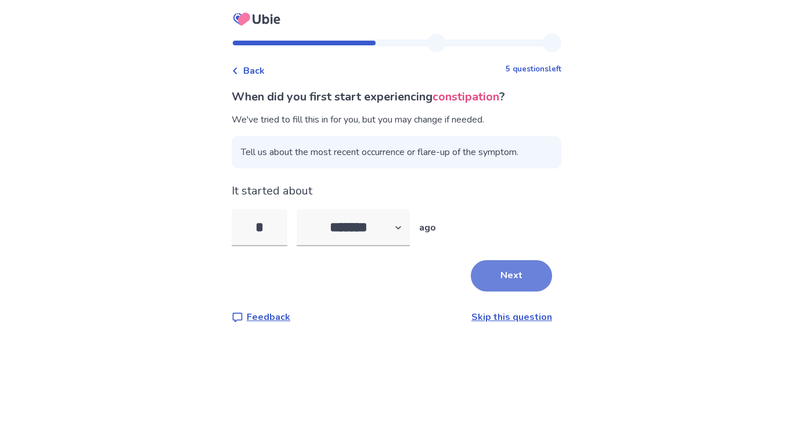
click at [503, 281] on button "Next" at bounding box center [511, 275] width 81 height 31
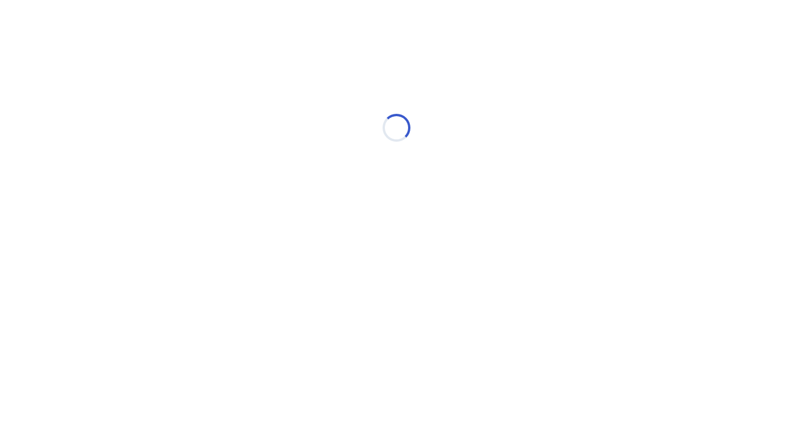
select select "*"
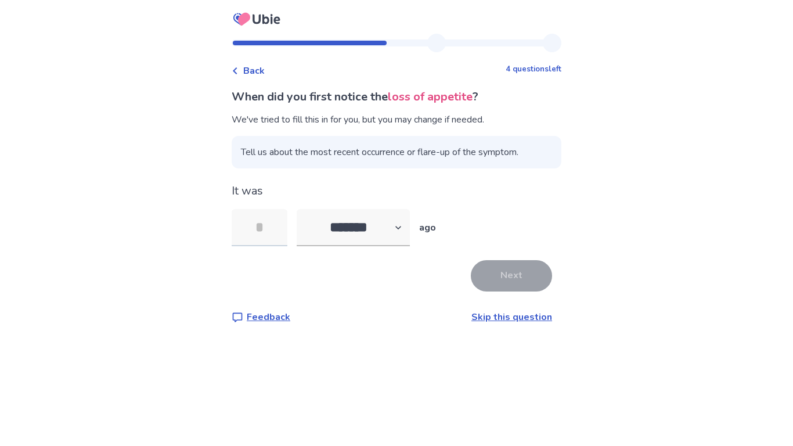
type input "*"
click at [523, 275] on button "Next" at bounding box center [511, 275] width 81 height 31
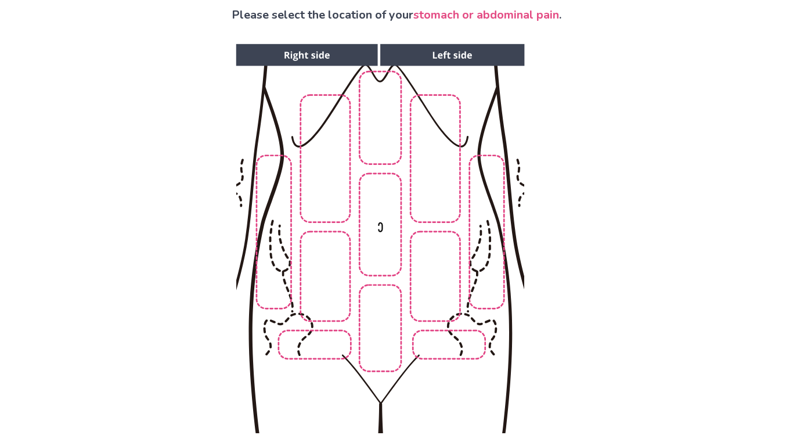
scroll to position [84, 0]
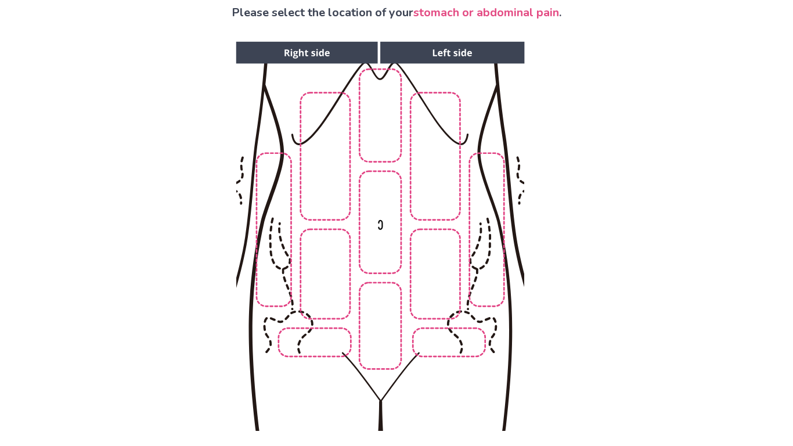
click at [384, 317] on img at bounding box center [380, 236] width 594 height 402
click at [334, 288] on img at bounding box center [380, 236] width 594 height 402
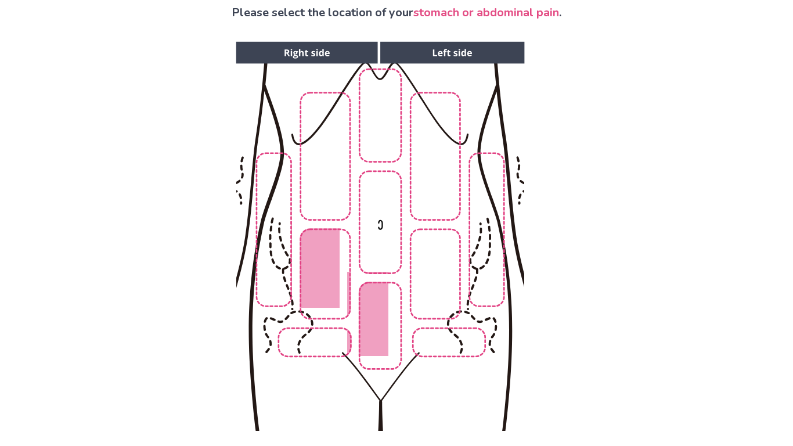
click at [416, 291] on img at bounding box center [380, 236] width 594 height 402
click at [373, 139] on img at bounding box center [380, 236] width 594 height 402
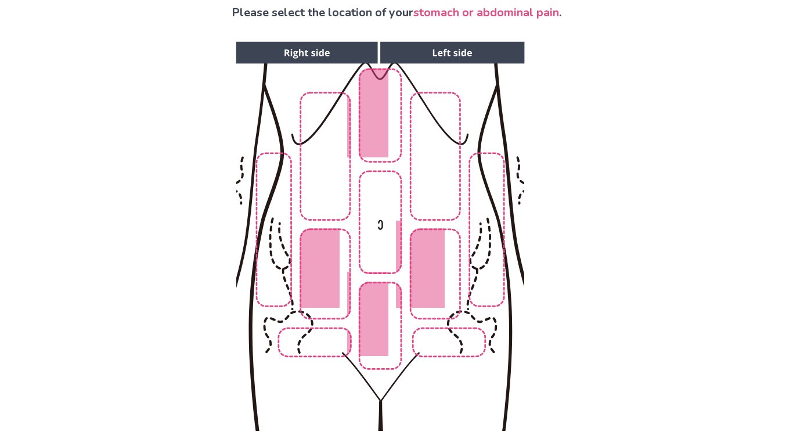
click at [393, 231] on img at bounding box center [380, 236] width 594 height 402
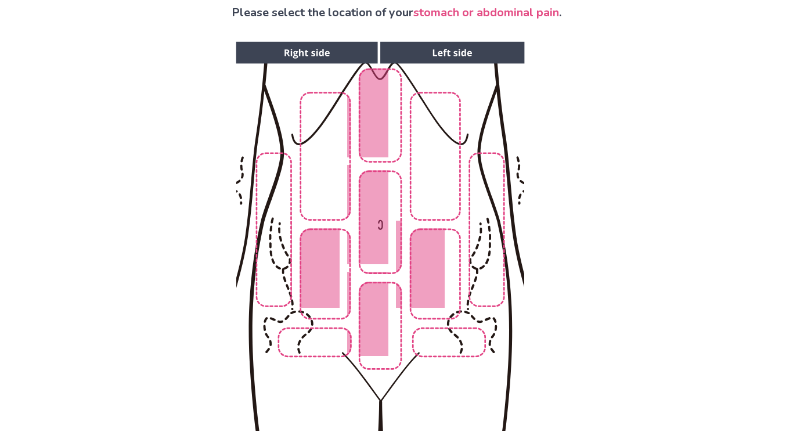
click at [425, 185] on img at bounding box center [380, 236] width 594 height 402
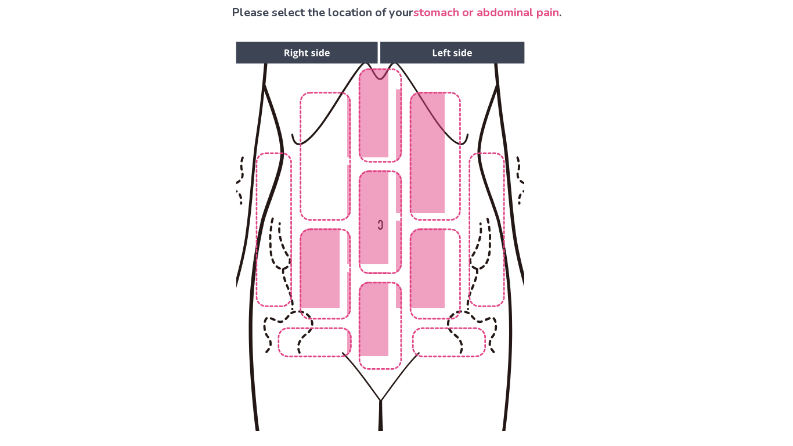
click at [328, 187] on img at bounding box center [380, 236] width 594 height 402
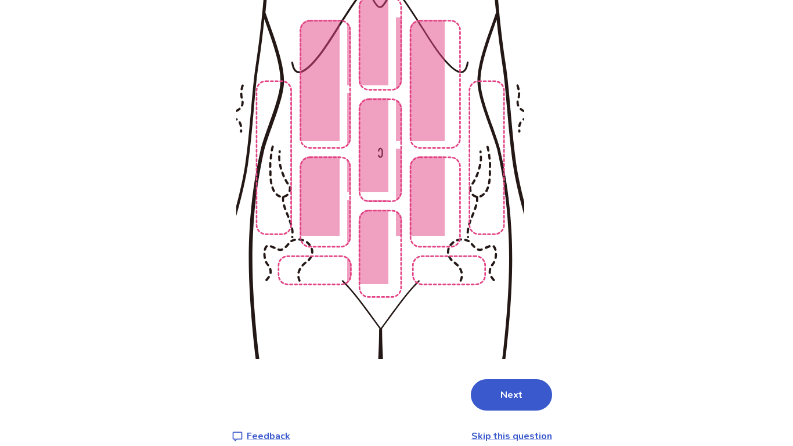
scroll to position [172, 0]
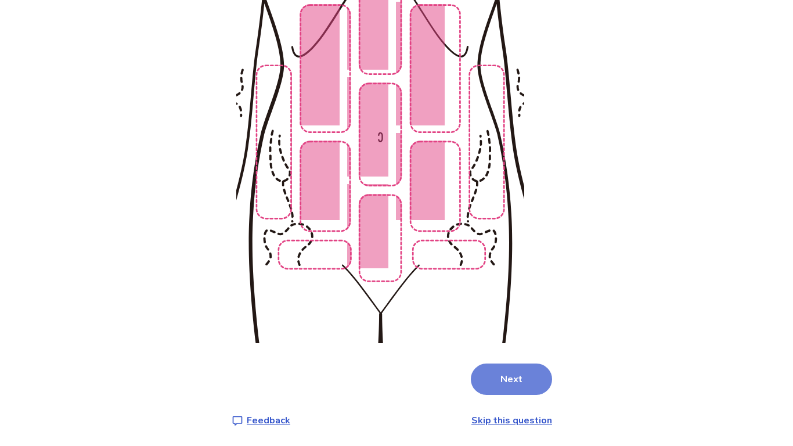
click at [477, 372] on button "Next" at bounding box center [511, 379] width 81 height 31
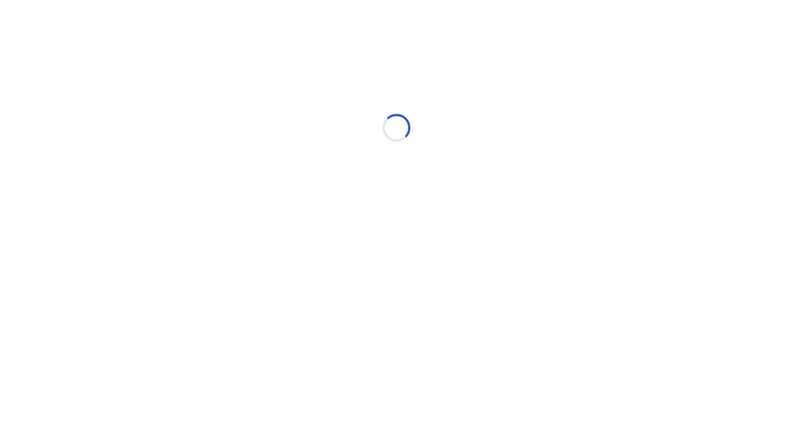
scroll to position [0, 0]
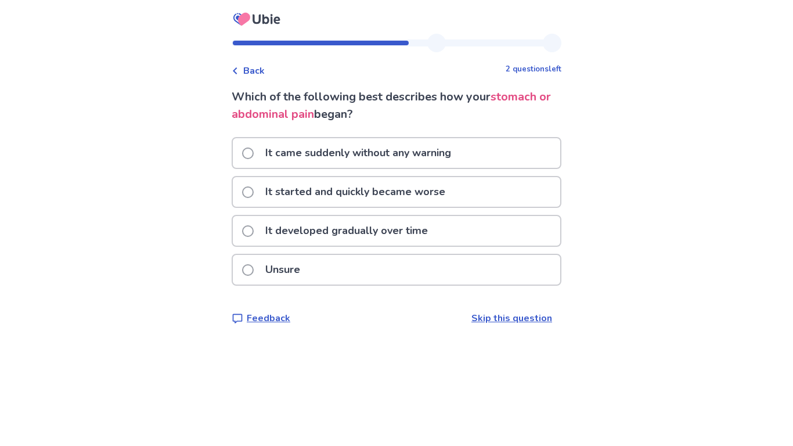
click at [468, 152] on div "It came suddenly without any warning" at bounding box center [397, 153] width 328 height 30
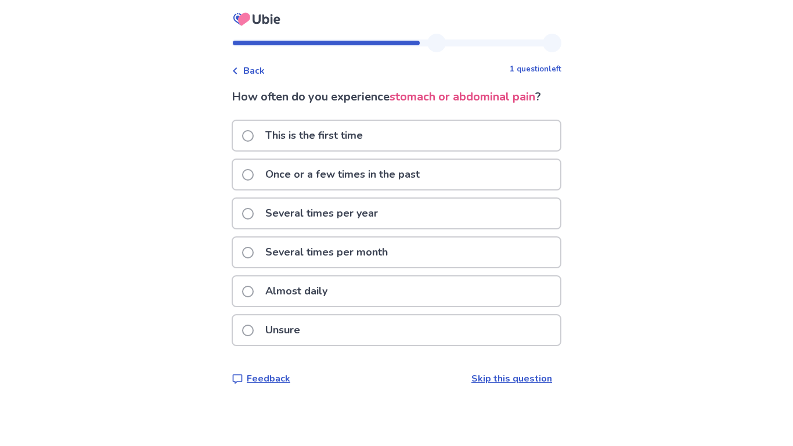
click at [383, 293] on div "Almost daily" at bounding box center [397, 291] width 328 height 30
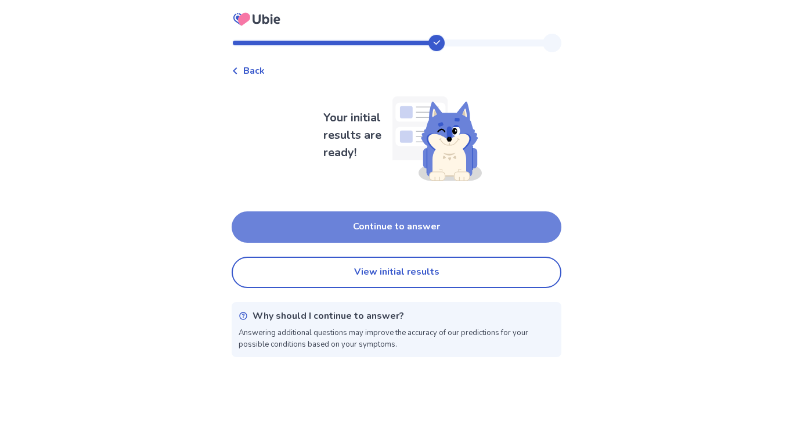
click at [451, 230] on button "Continue to answer" at bounding box center [397, 226] width 330 height 31
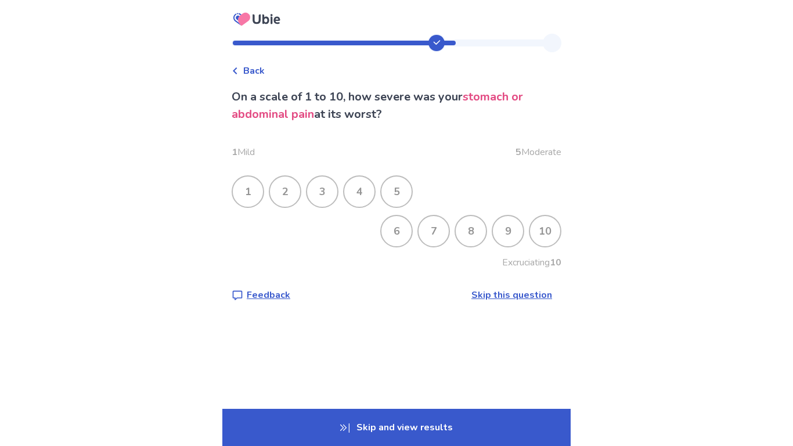
click at [536, 242] on div "10" at bounding box center [545, 231] width 30 height 30
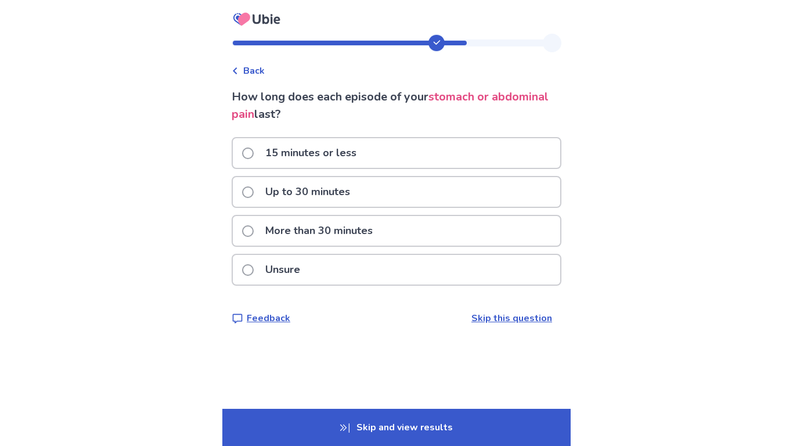
click at [425, 227] on div "More than 30 minutes" at bounding box center [397, 231] width 328 height 30
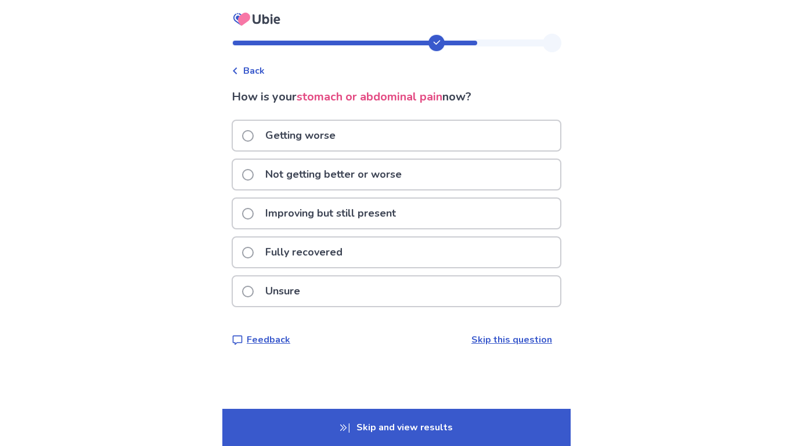
click at [364, 129] on div "Getting worse" at bounding box center [397, 136] width 328 height 30
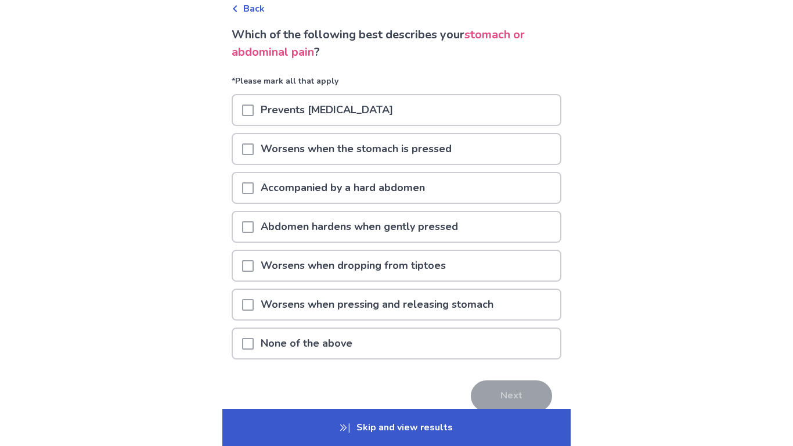
scroll to position [66, 0]
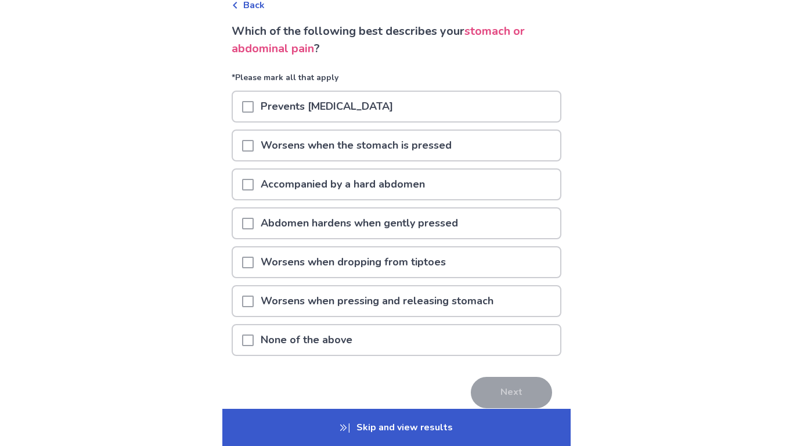
click at [380, 145] on p "Worsens when the stomach is pressed" at bounding box center [356, 146] width 205 height 30
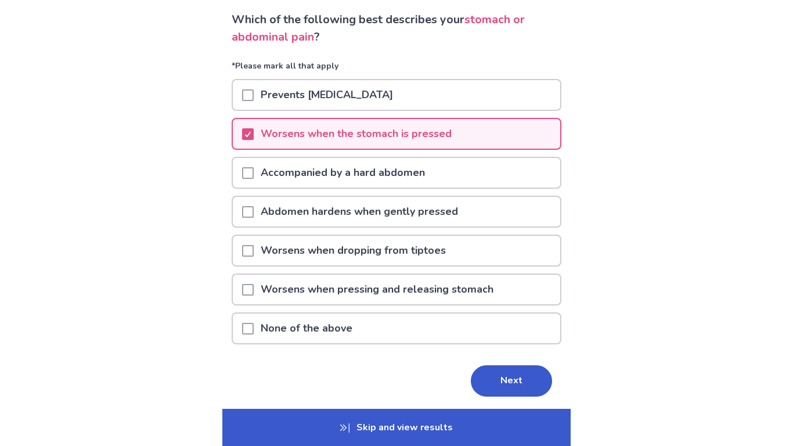
scroll to position [78, 0]
click at [386, 159] on p "Accompanied by a hard abdomen" at bounding box center [343, 172] width 178 height 30
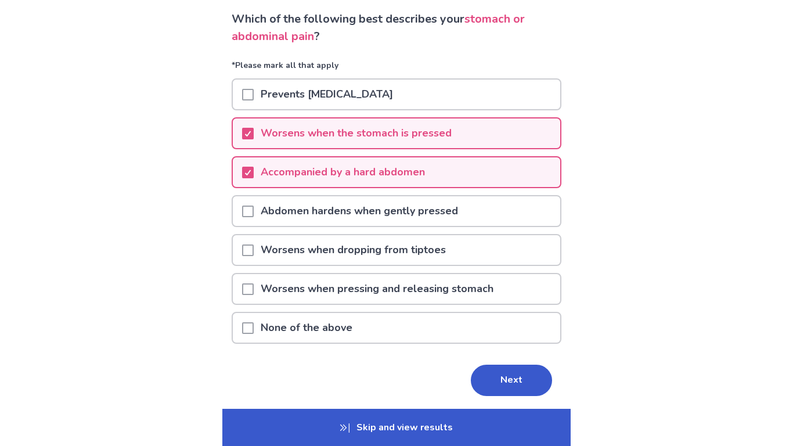
click at [411, 288] on p "Worsens when pressing and releasing stomach" at bounding box center [377, 289] width 247 height 30
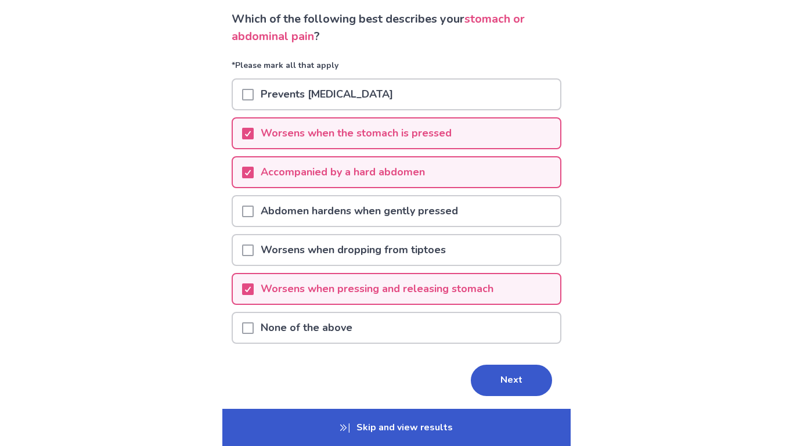
click at [424, 222] on p "Abdomen hardens when gently pressed" at bounding box center [359, 211] width 211 height 30
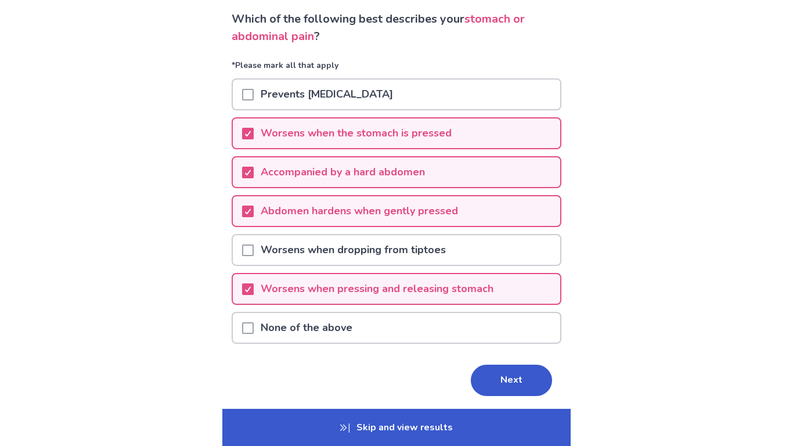
click at [462, 108] on div "Prevents [MEDICAL_DATA]" at bounding box center [397, 95] width 328 height 30
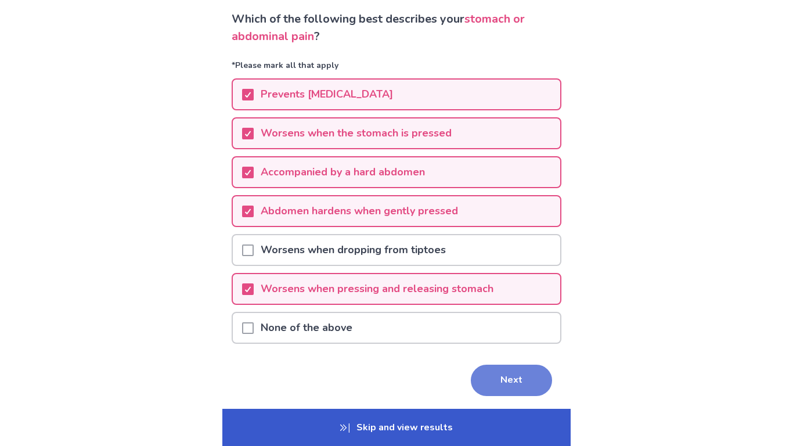
click at [501, 377] on button "Next" at bounding box center [511, 380] width 81 height 31
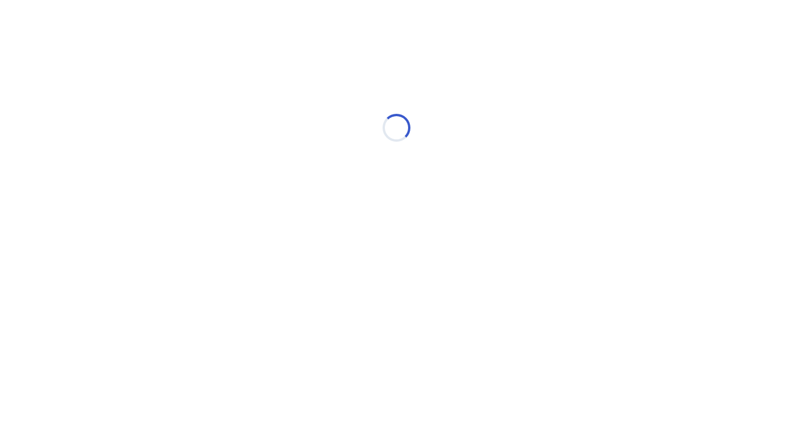
scroll to position [0, 0]
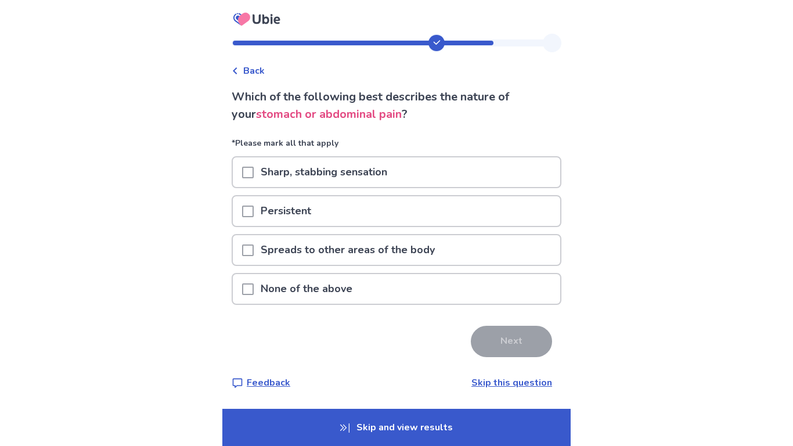
click at [438, 179] on div "Sharp, stabbing sensation" at bounding box center [397, 172] width 328 height 30
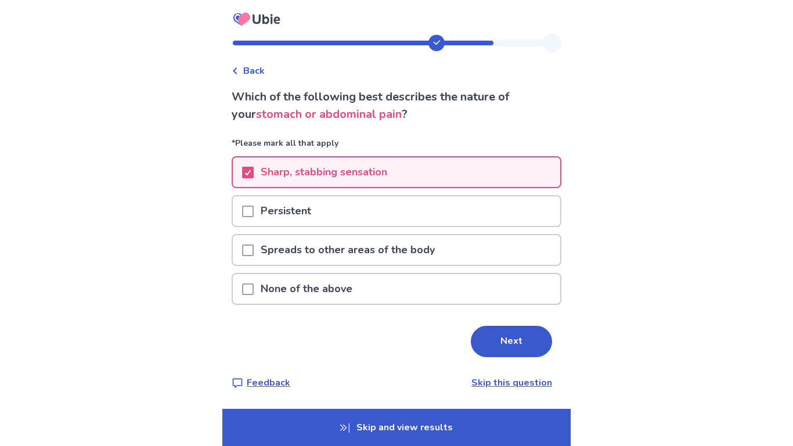
click at [425, 209] on div "Persistent" at bounding box center [397, 211] width 328 height 30
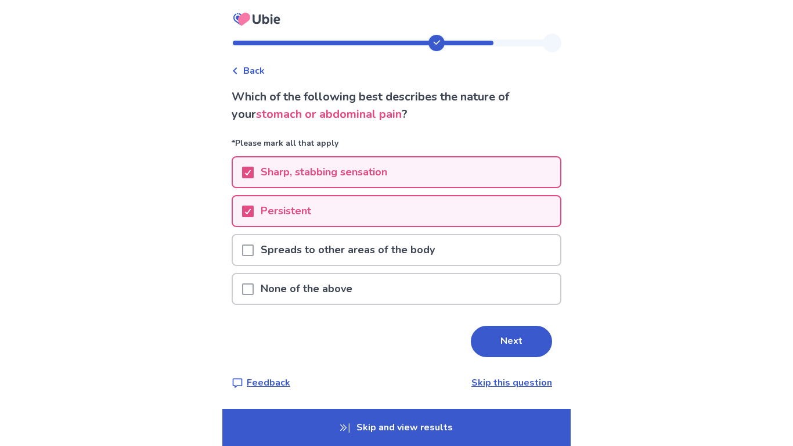
click at [422, 247] on p "Spreads to other areas of the body" at bounding box center [348, 250] width 188 height 30
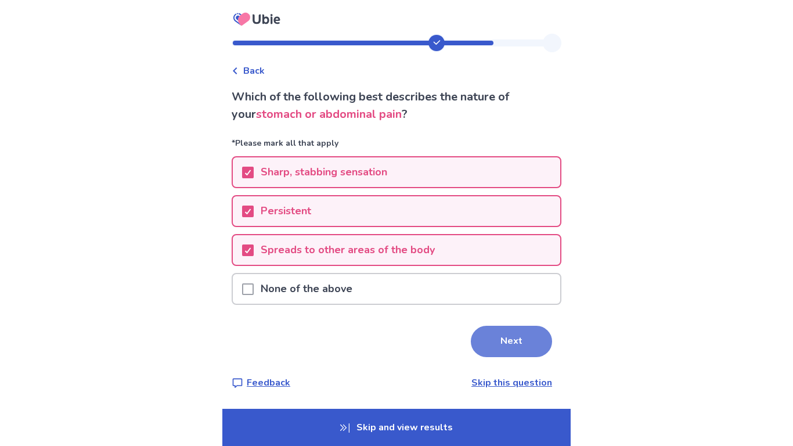
click at [484, 339] on button "Next" at bounding box center [511, 341] width 81 height 31
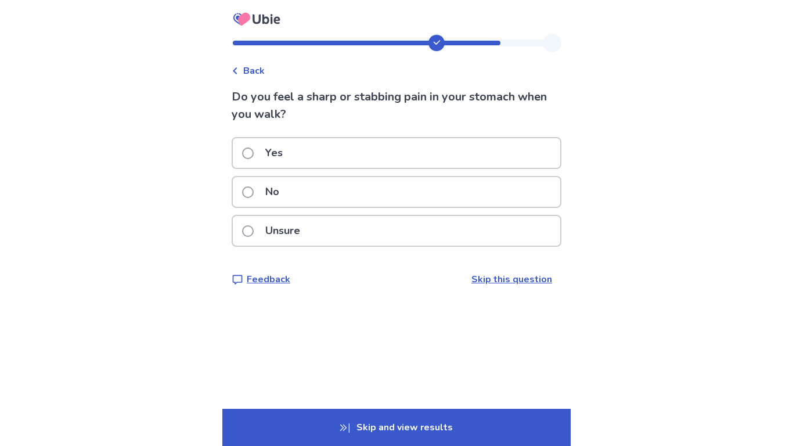
click at [437, 154] on div "Yes" at bounding box center [397, 153] width 328 height 30
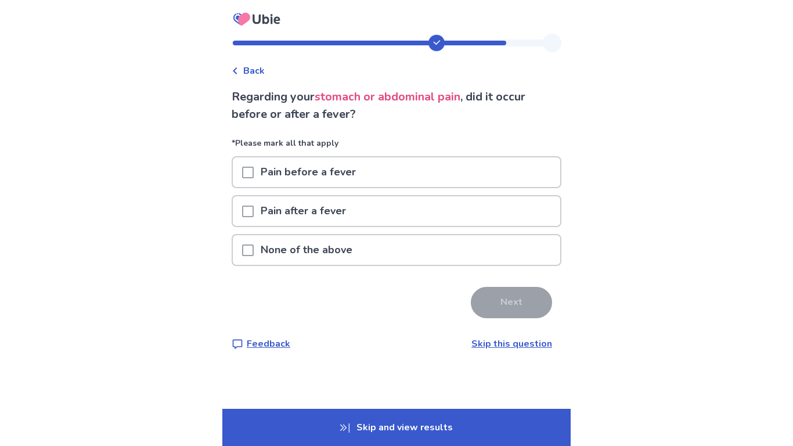
click at [446, 250] on div "None of the above" at bounding box center [397, 250] width 328 height 30
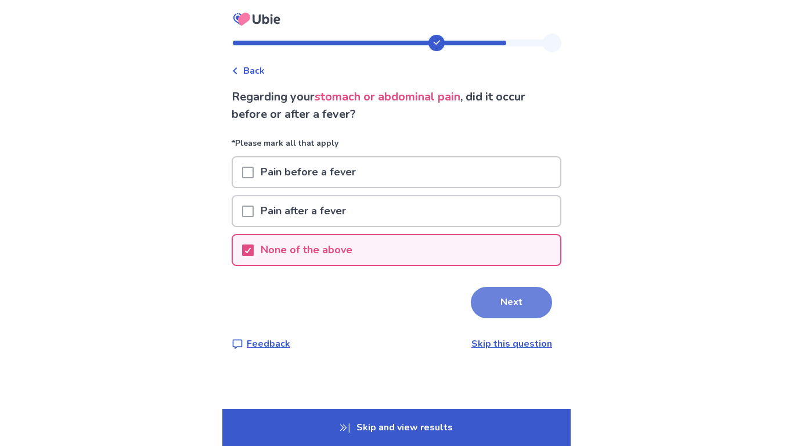
click at [488, 303] on button "Next" at bounding box center [511, 302] width 81 height 31
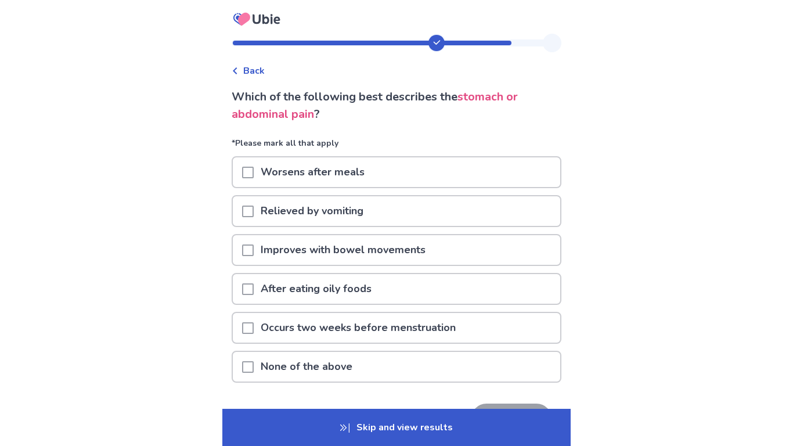
click at [415, 179] on div "Worsens after meals" at bounding box center [397, 172] width 328 height 30
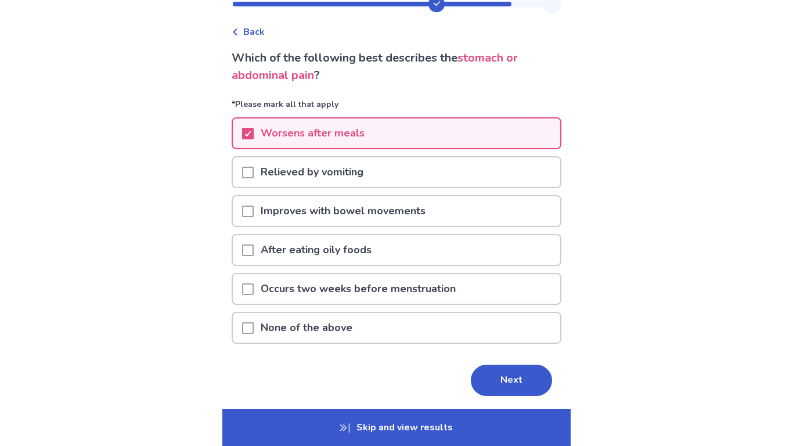
scroll to position [41, 0]
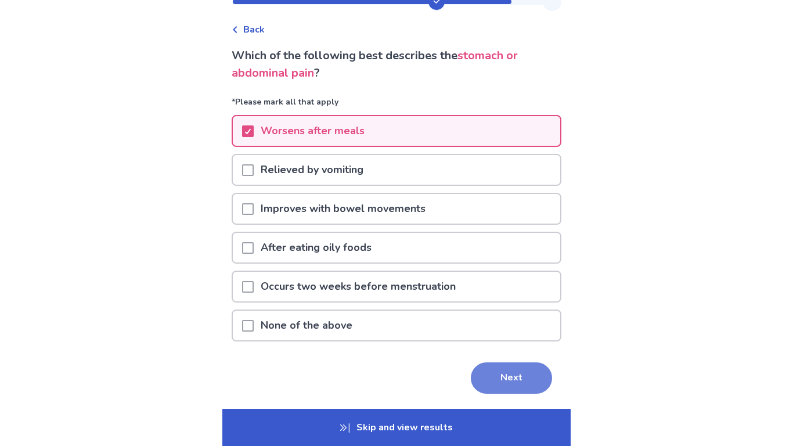
click at [484, 371] on button "Next" at bounding box center [511, 377] width 81 height 31
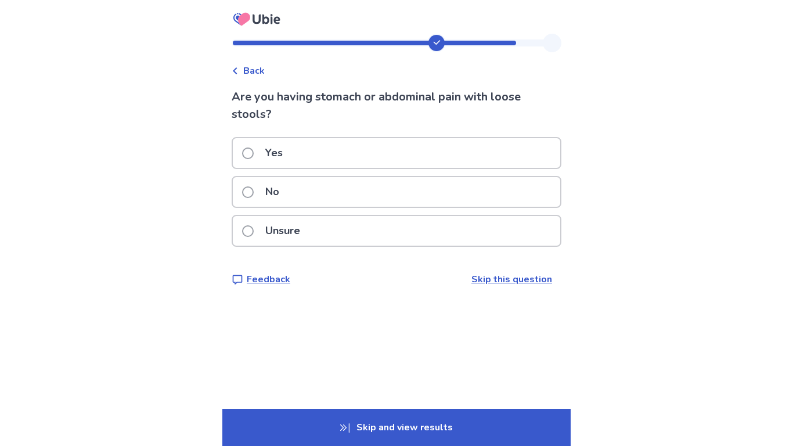
click at [390, 152] on div "Yes" at bounding box center [397, 153] width 328 height 30
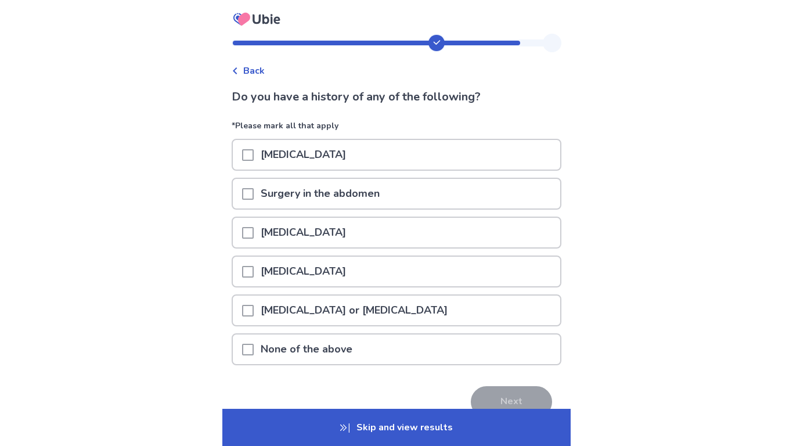
click at [404, 356] on div "None of the above" at bounding box center [397, 350] width 328 height 30
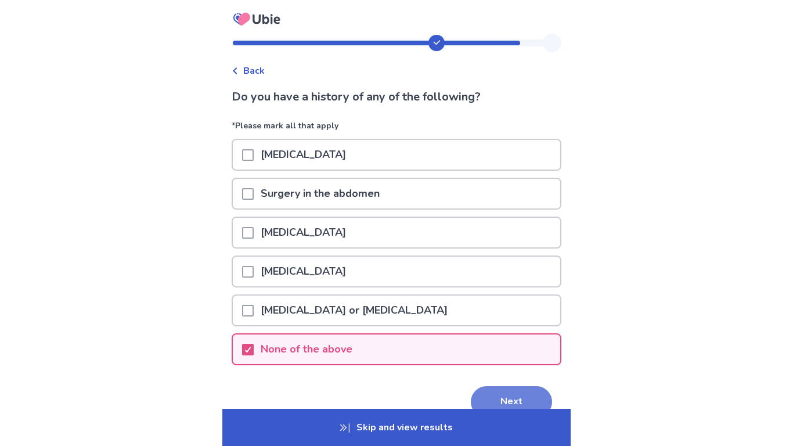
click at [484, 397] on button "Next" at bounding box center [511, 401] width 81 height 31
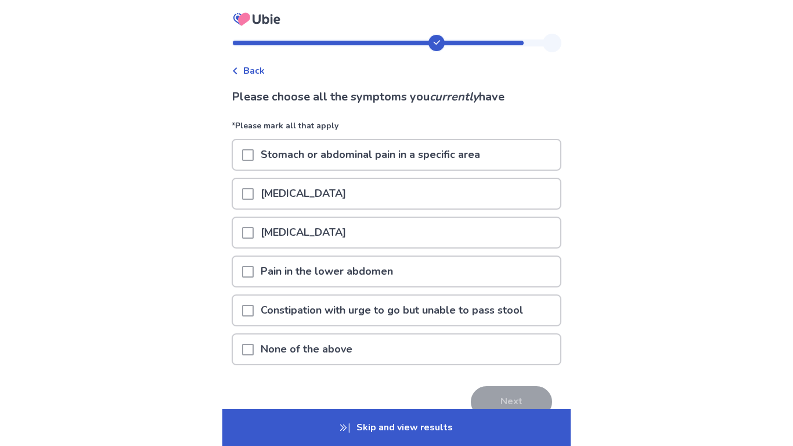
click at [522, 159] on div "Stomach or abdominal pain in a specific area" at bounding box center [397, 155] width 328 height 30
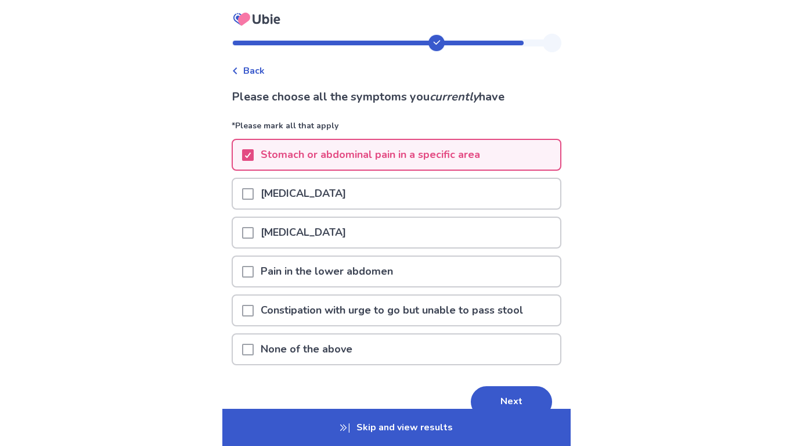
click at [456, 253] on div "[MEDICAL_DATA]" at bounding box center [397, 236] width 330 height 39
click at [436, 249] on div "[MEDICAL_DATA]" at bounding box center [397, 236] width 330 height 39
click at [406, 238] on div "[MEDICAL_DATA]" at bounding box center [397, 233] width 328 height 30
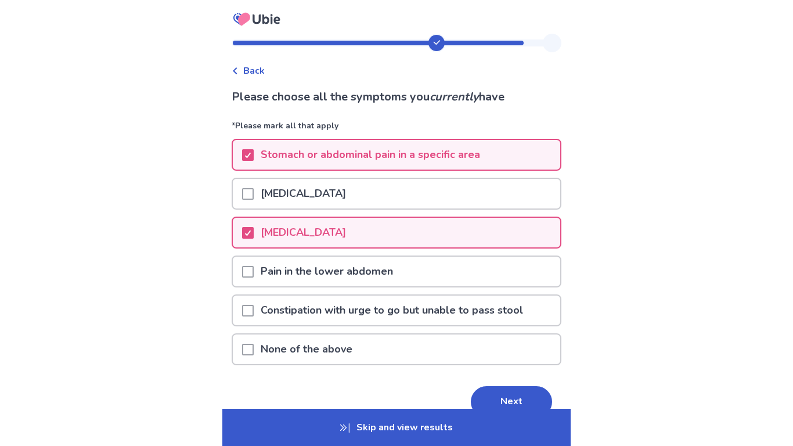
click at [400, 266] on p "Pain in the lower abdomen" at bounding box center [327, 272] width 146 height 30
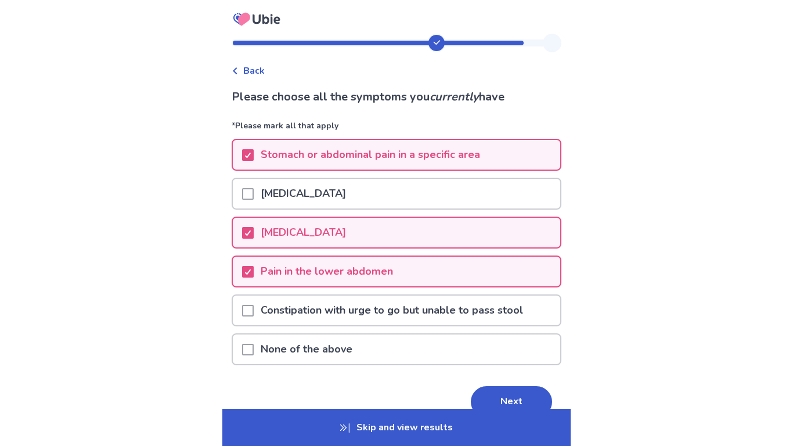
click at [414, 311] on p "Constipation with urge to go but unable to pass stool" at bounding box center [392, 311] width 276 height 30
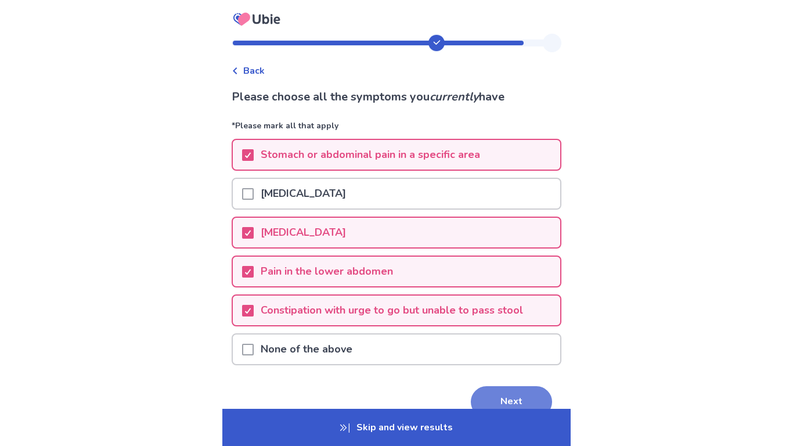
click at [490, 394] on button "Next" at bounding box center [511, 401] width 81 height 31
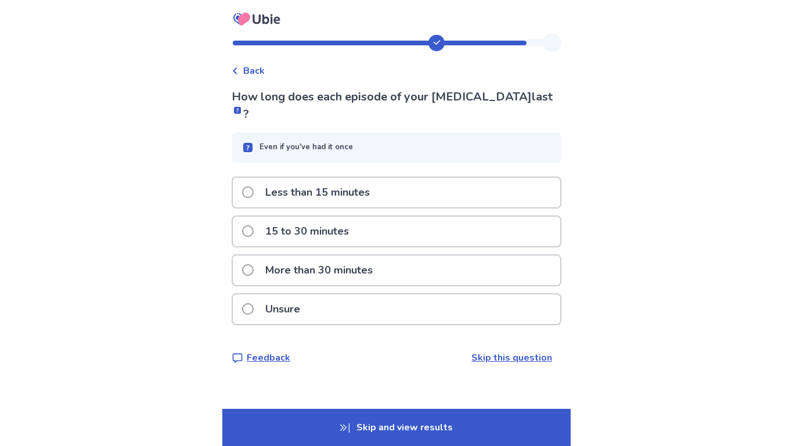
click at [418, 178] on div "Less than 15 minutes" at bounding box center [397, 193] width 328 height 30
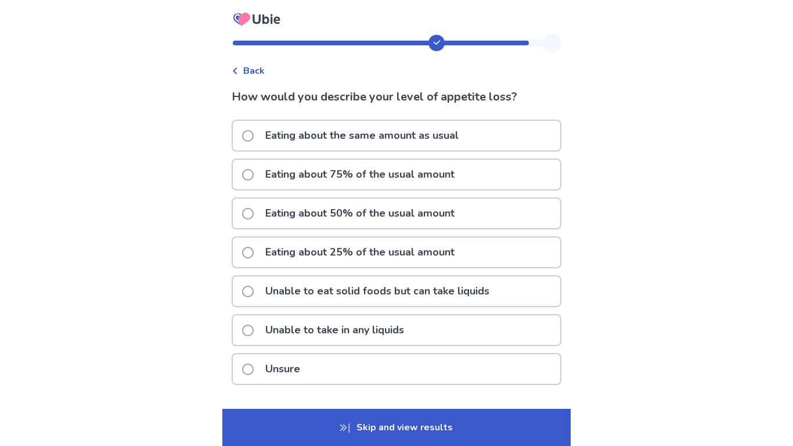
click at [250, 67] on span "Back" at bounding box center [253, 71] width 21 height 14
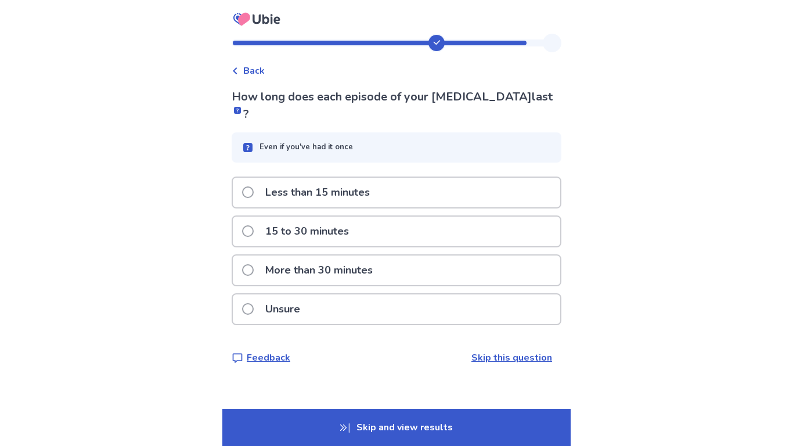
click at [305, 297] on p "Unsure" at bounding box center [282, 309] width 49 height 30
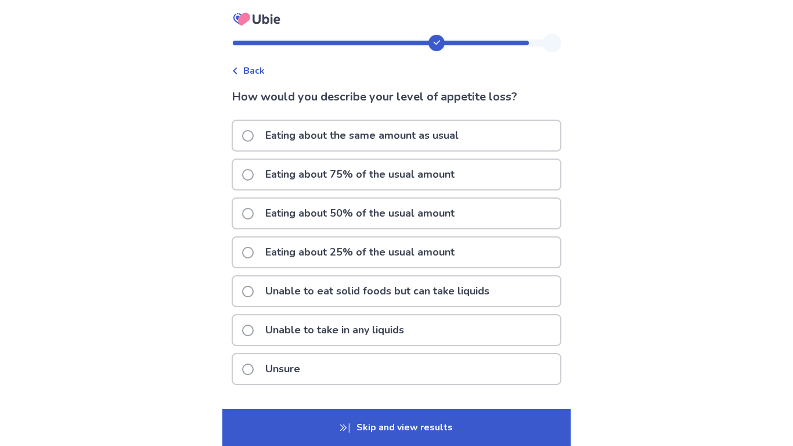
click at [359, 253] on p "Eating about 25% of the usual amount" at bounding box center [359, 253] width 203 height 30
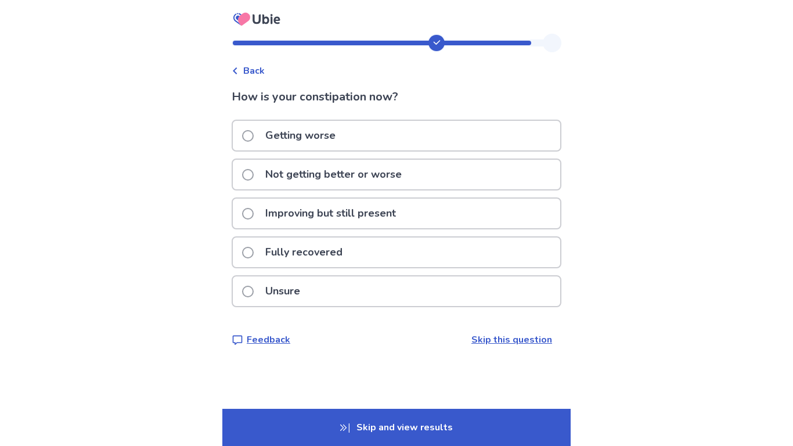
click at [376, 225] on p "Improving but still present" at bounding box center [330, 214] width 145 height 30
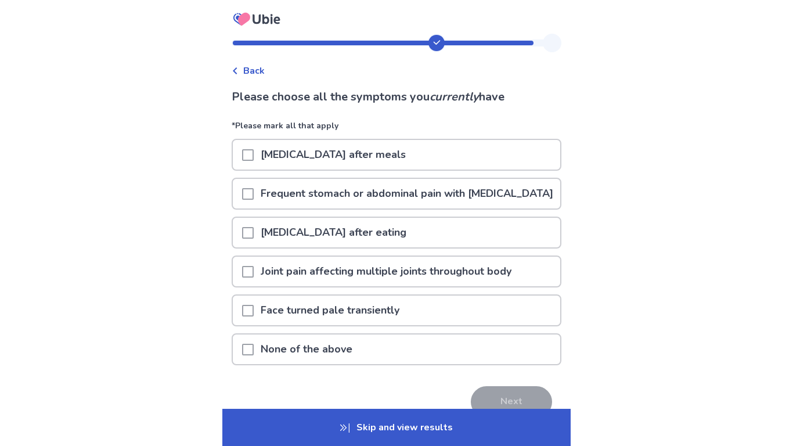
click at [400, 160] on p "[MEDICAL_DATA] after meals" at bounding box center [333, 155] width 159 height 30
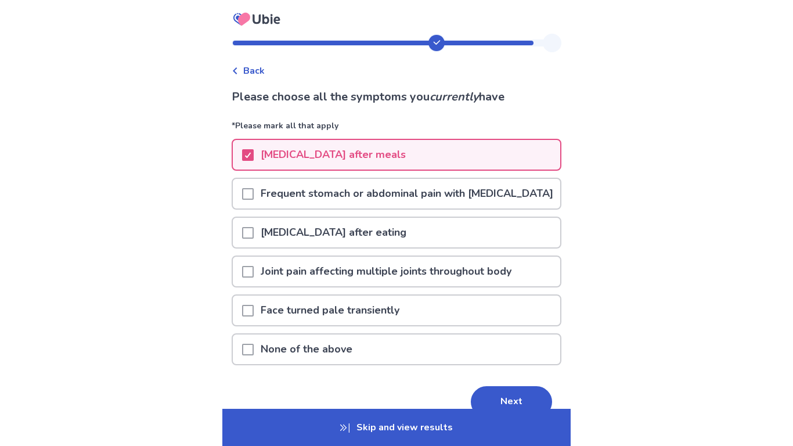
click at [397, 182] on p "Frequent stomach or abdominal pain with [MEDICAL_DATA]" at bounding box center [407, 194] width 307 height 30
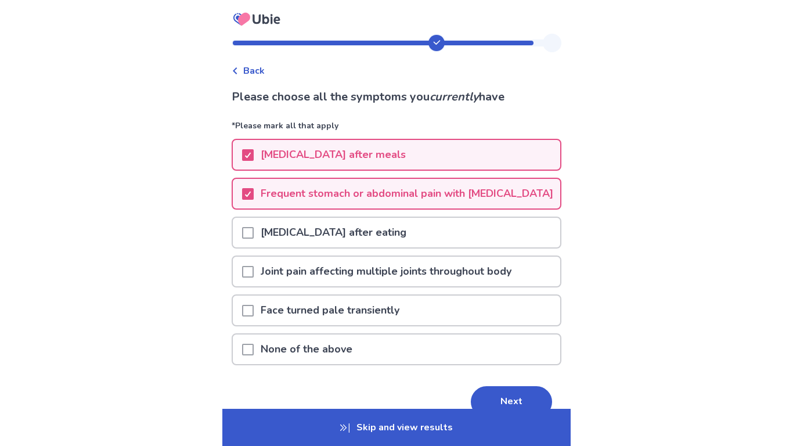
click at [365, 285] on p "Joint pain affecting multiple joints throughout body" at bounding box center [386, 272] width 265 height 30
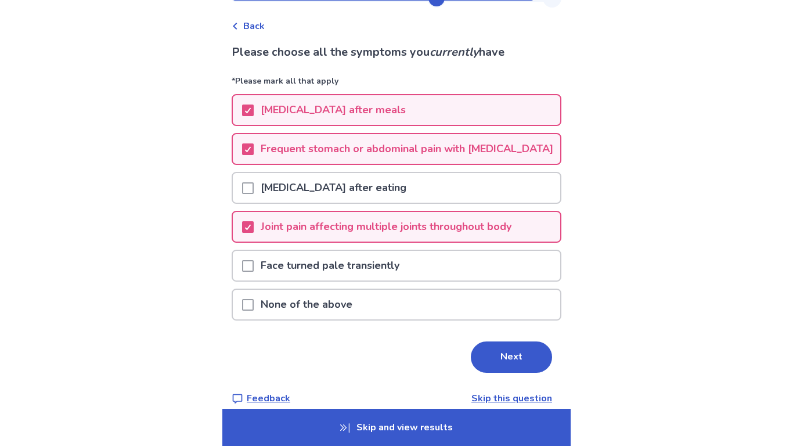
scroll to position [45, 0]
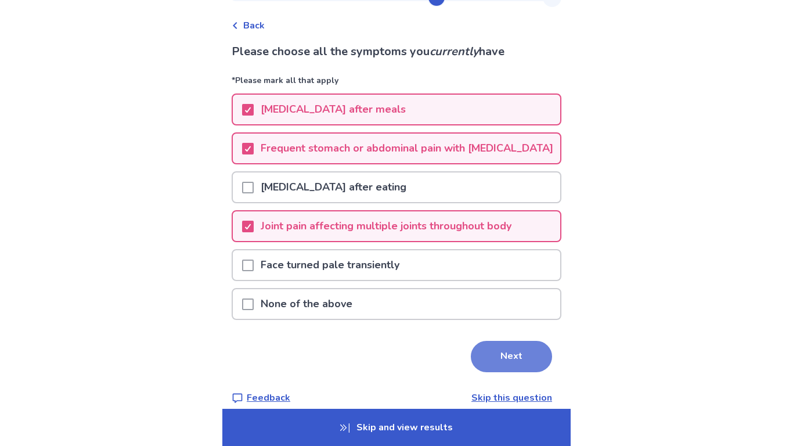
click at [497, 372] on button "Next" at bounding box center [511, 356] width 81 height 31
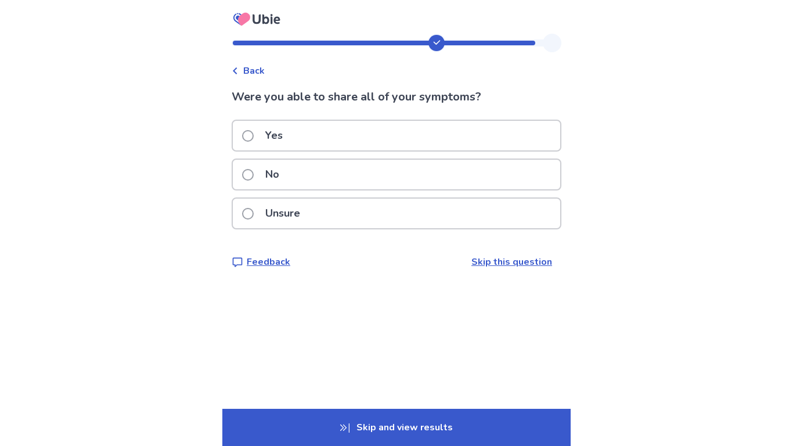
click at [373, 206] on div "Unsure" at bounding box center [397, 214] width 328 height 30
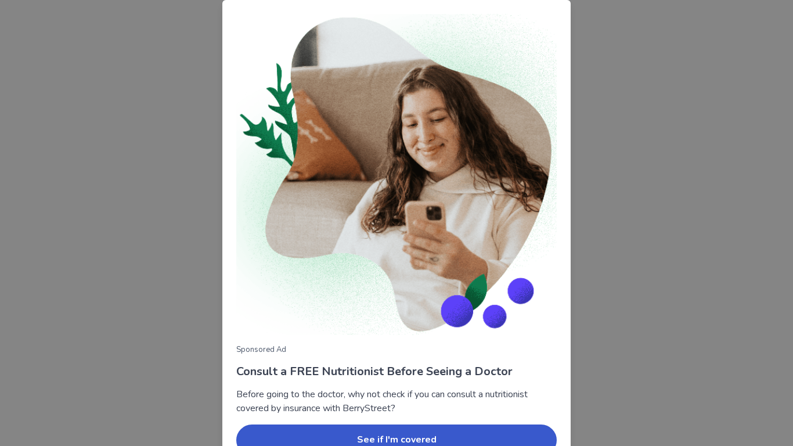
scroll to position [62, 0]
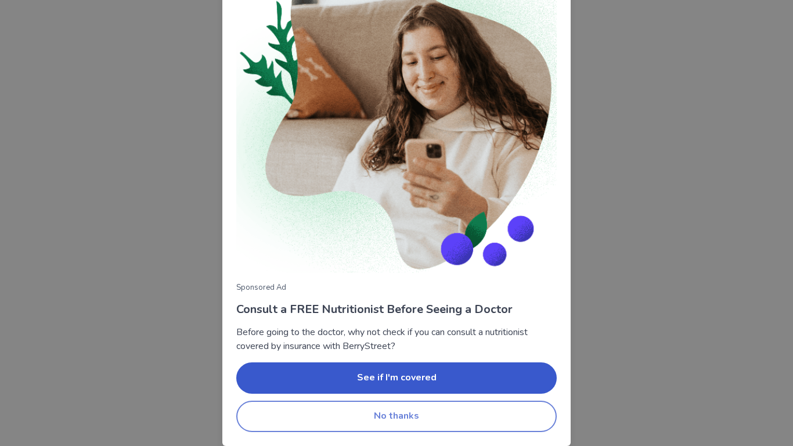
click at [387, 423] on button "No thanks" at bounding box center [396, 416] width 321 height 31
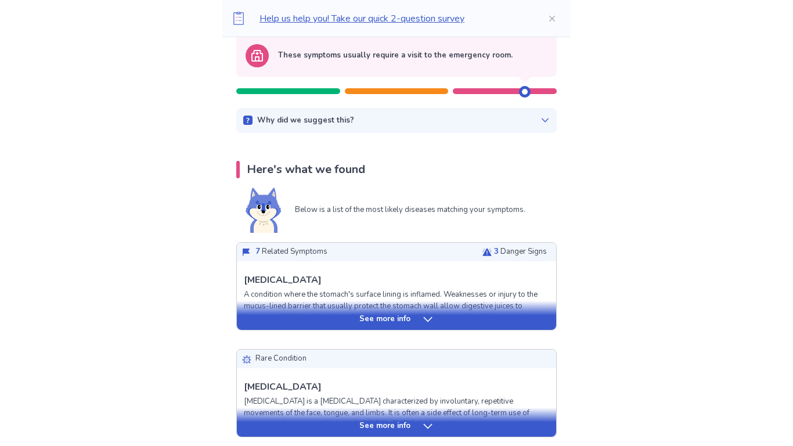
scroll to position [128, 0]
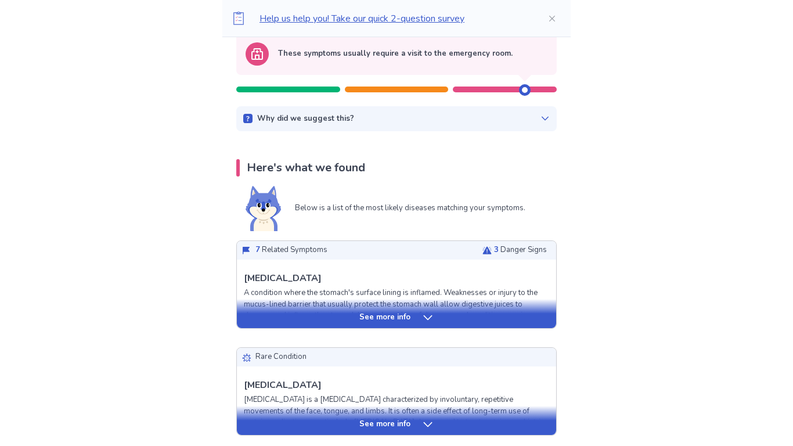
click at [407, 310] on div "See more info" at bounding box center [396, 313] width 319 height 29
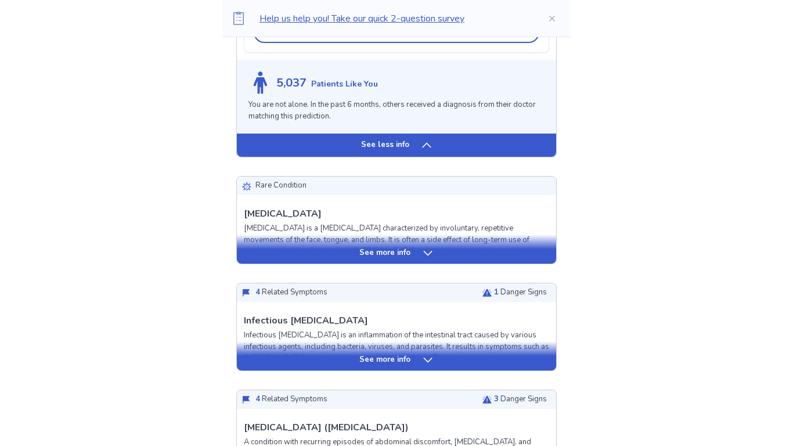
scroll to position [1294, 0]
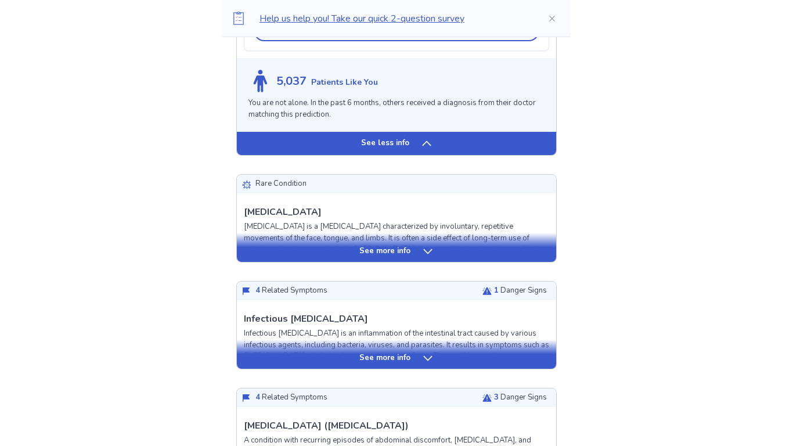
click at [416, 249] on div "See more info" at bounding box center [396, 252] width 319 height 12
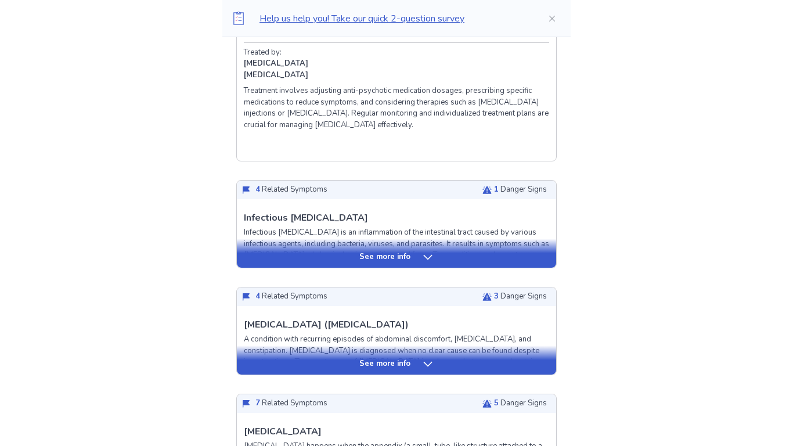
scroll to position [1782, 0]
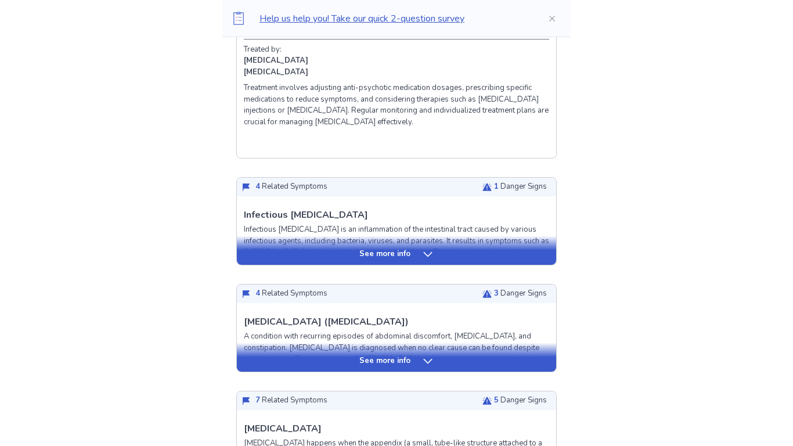
click at [334, 260] on div "See more info" at bounding box center [396, 255] width 319 height 12
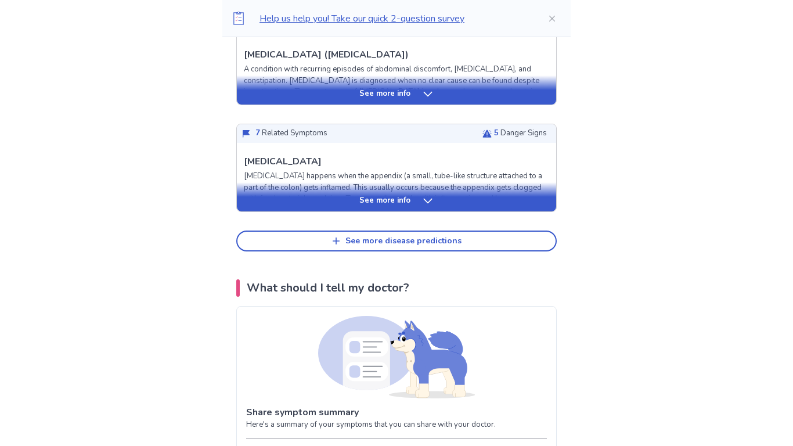
scroll to position [2884, 0]
click at [352, 207] on div "See more info" at bounding box center [396, 202] width 319 height 12
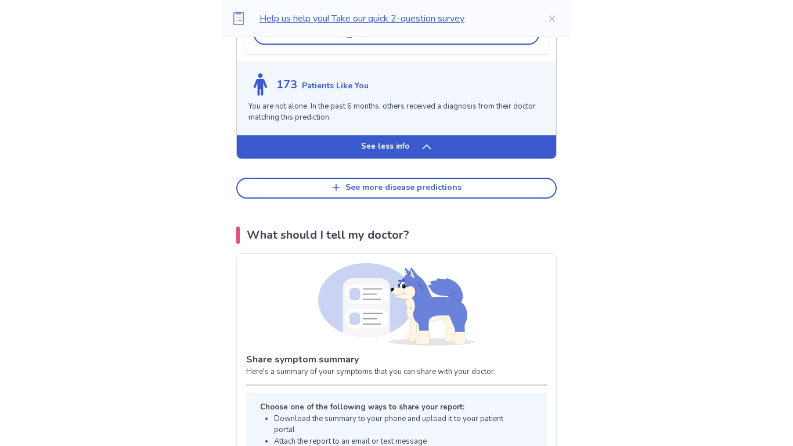
scroll to position [3911, 0]
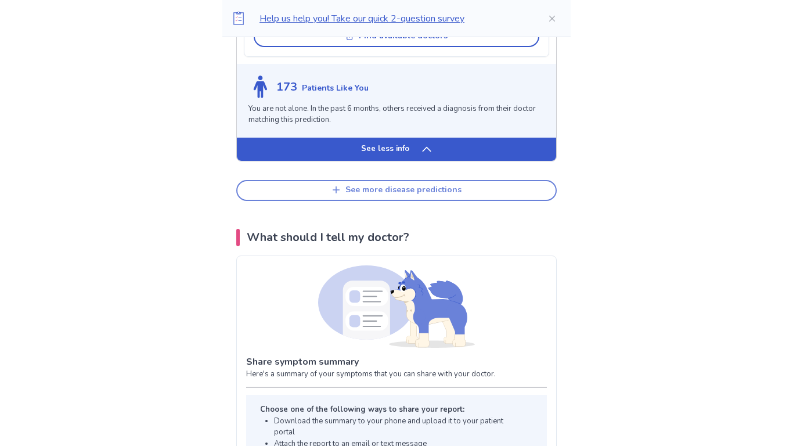
click at [350, 195] on div "See more disease predictions" at bounding box center [404, 190] width 116 height 10
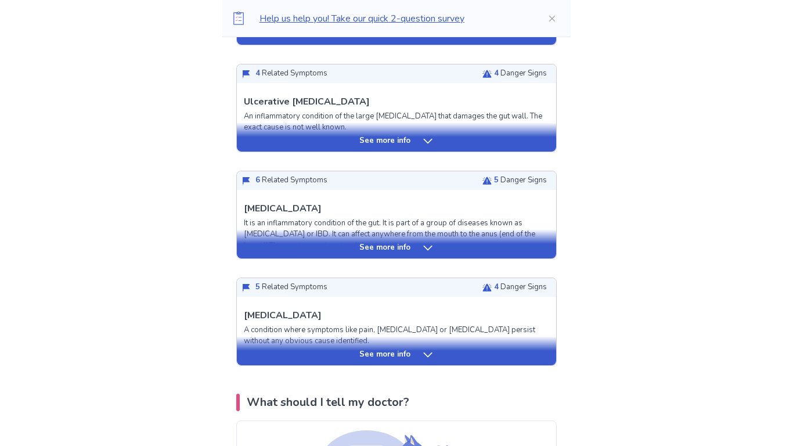
scroll to position [4028, 0]
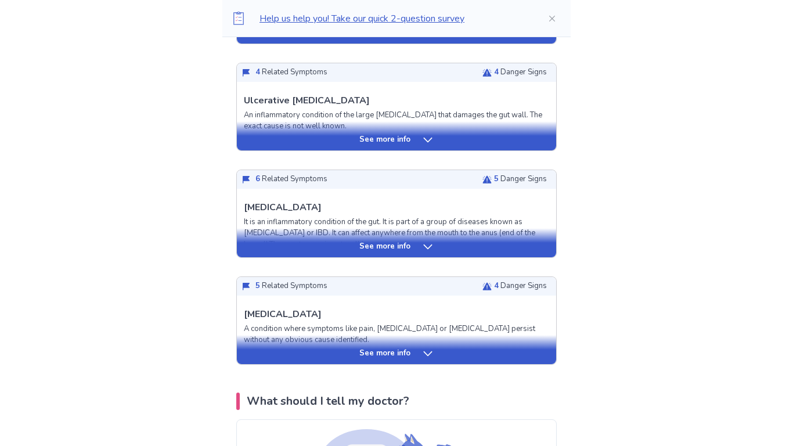
click at [319, 359] on div "See more info" at bounding box center [396, 354] width 319 height 12
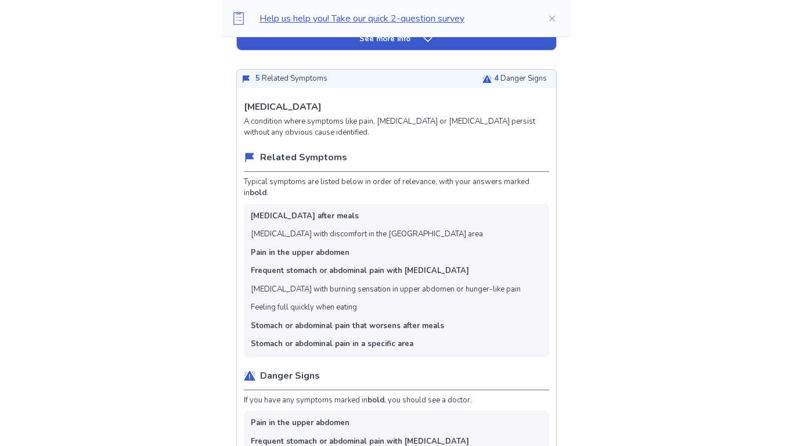
scroll to position [4242, 0]
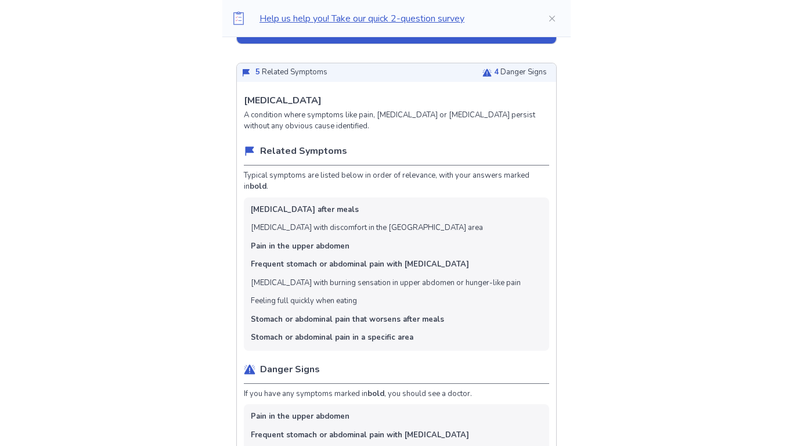
click at [347, 289] on li "[MEDICAL_DATA] with burning sensation in upper abdomen or hunger-like pain" at bounding box center [386, 284] width 270 height 12
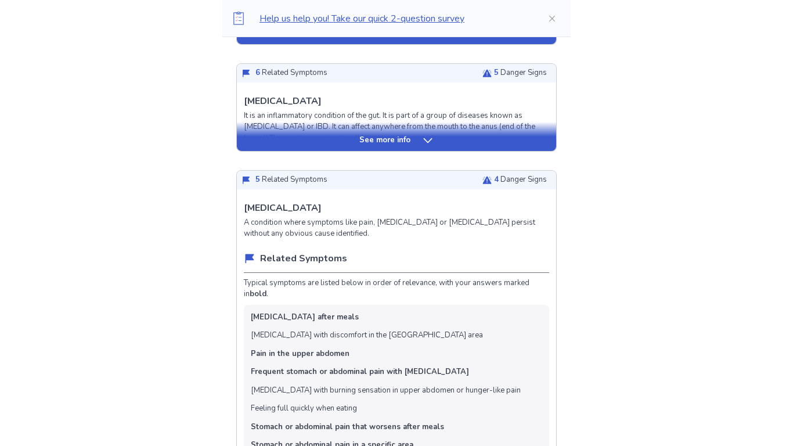
scroll to position [4137, 0]
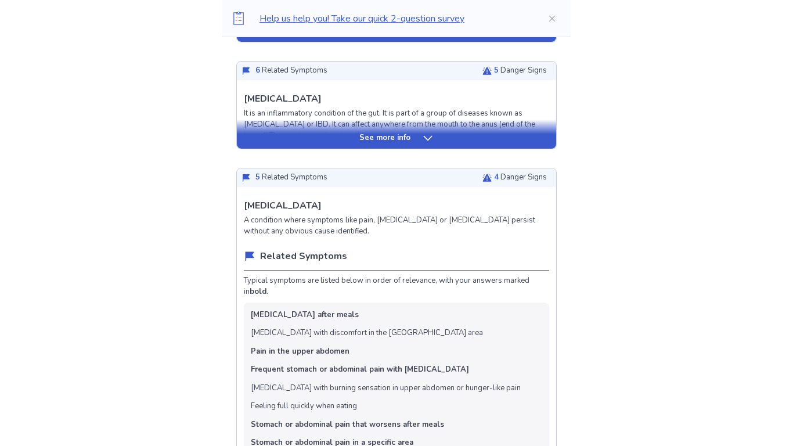
click at [405, 144] on p "See more info" at bounding box center [384, 138] width 51 height 12
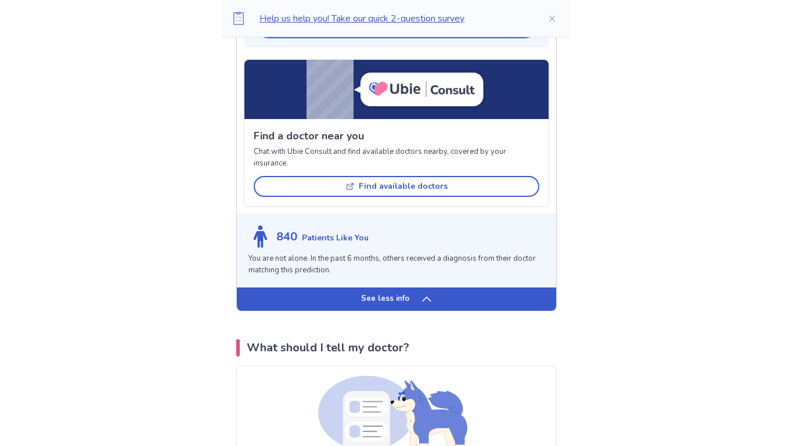
scroll to position [6137, 0]
